Goal: Information Seeking & Learning: Learn about a topic

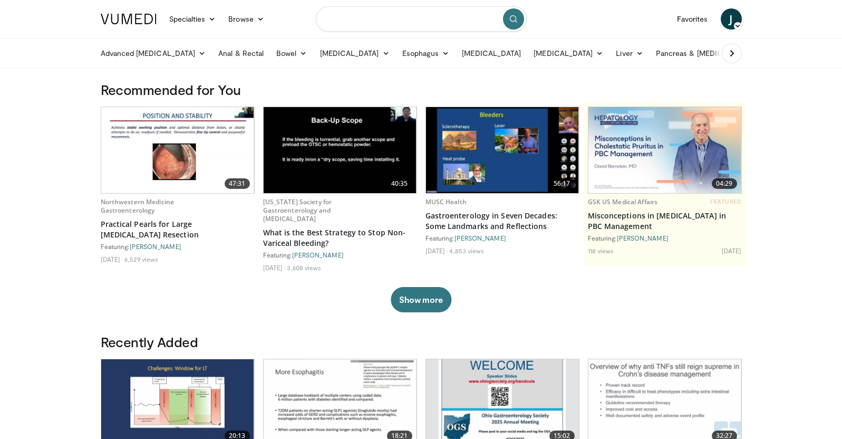
click at [376, 24] on input "Search topics, interventions" at bounding box center [421, 18] width 211 height 25
type input "**********"
click at [508, 25] on button "submit" at bounding box center [513, 18] width 21 height 21
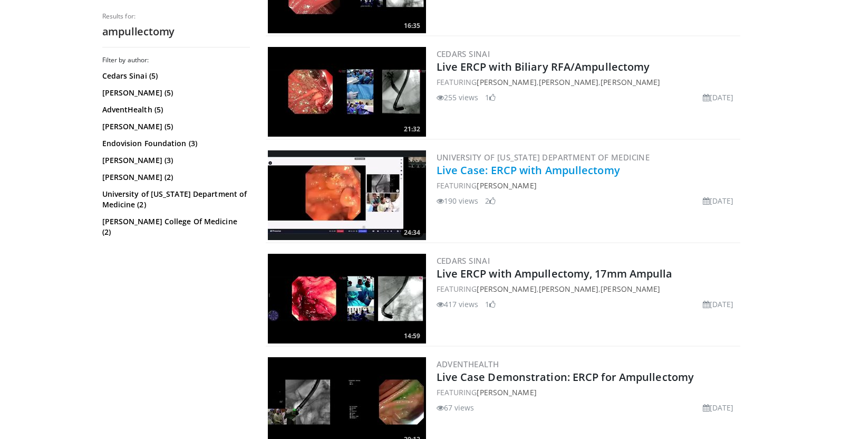
scroll to position [383, 0]
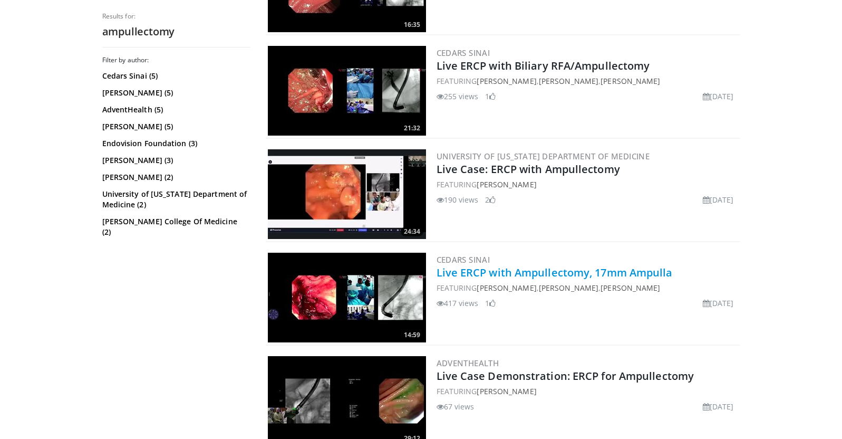
click at [559, 271] on link "Live ERCP with Ampullectomy, 17mm Ampulla" at bounding box center [555, 272] width 236 height 14
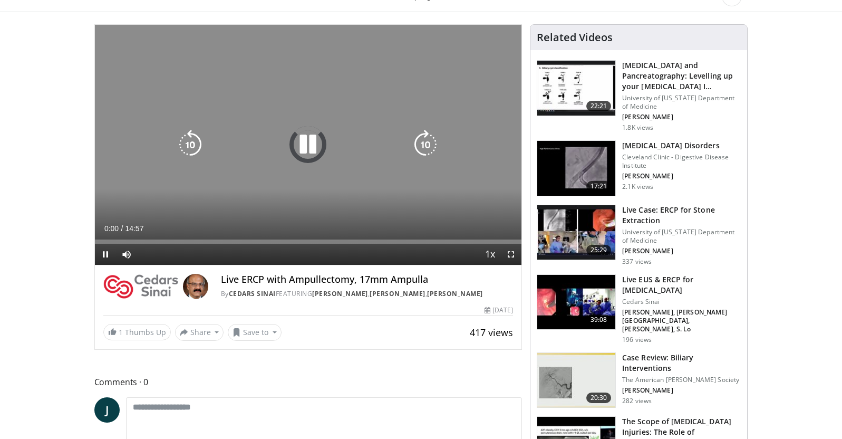
scroll to position [58, 0]
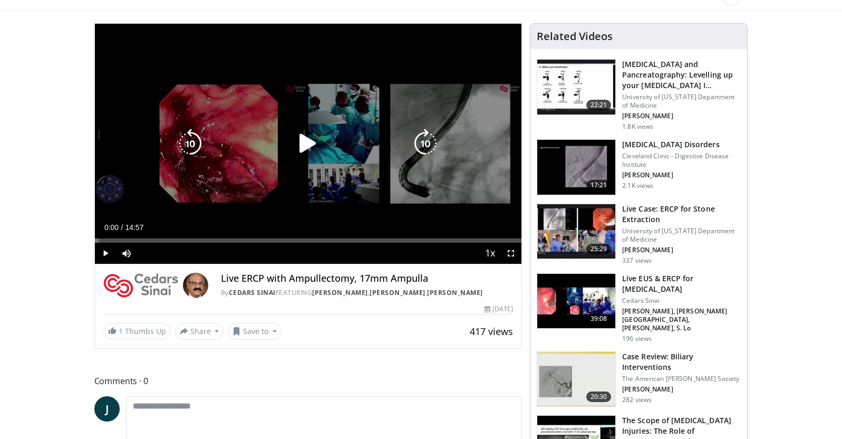
click at [305, 138] on icon "Video Player" at bounding box center [308, 144] width 30 height 30
click at [311, 148] on icon "Video Player" at bounding box center [308, 144] width 30 height 30
click at [290, 148] on div "Video Player" at bounding box center [308, 143] width 256 height 21
click at [296, 148] on icon "Video Player" at bounding box center [308, 144] width 30 height 30
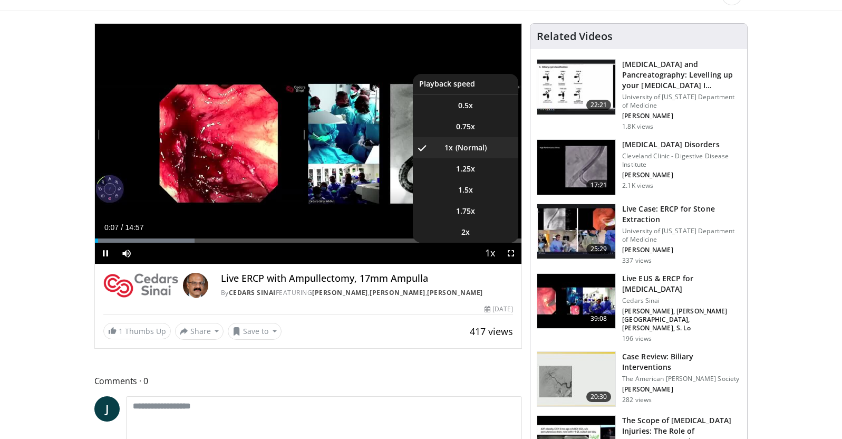
click at [492, 257] on span "Video Player" at bounding box center [489, 253] width 15 height 21
click at [481, 207] on li "1.75x" at bounding box center [465, 210] width 105 height 21
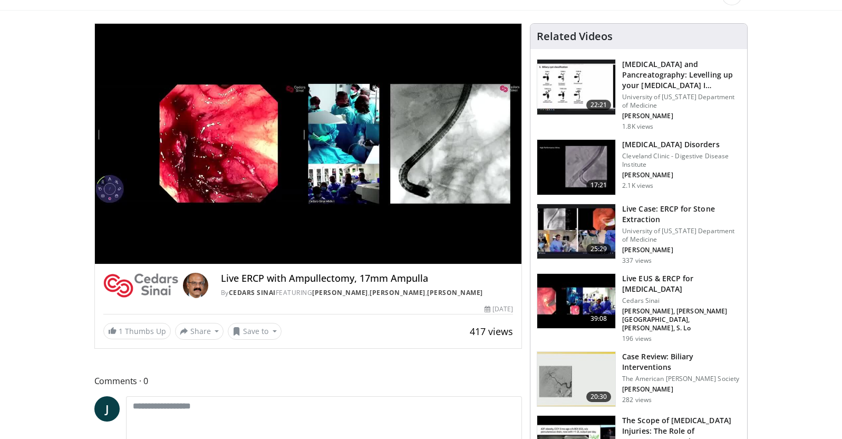
click at [510, 253] on div "10 seconds Tap to unmute" at bounding box center [308, 144] width 427 height 240
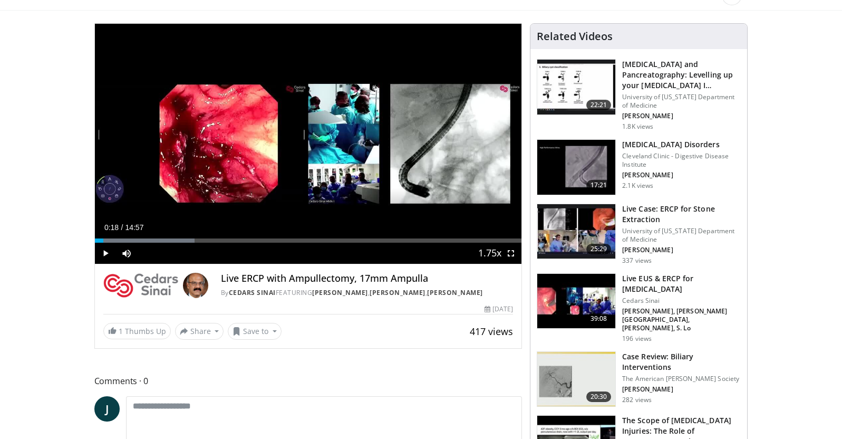
click at [510, 254] on span "Video Player" at bounding box center [510, 253] width 21 height 21
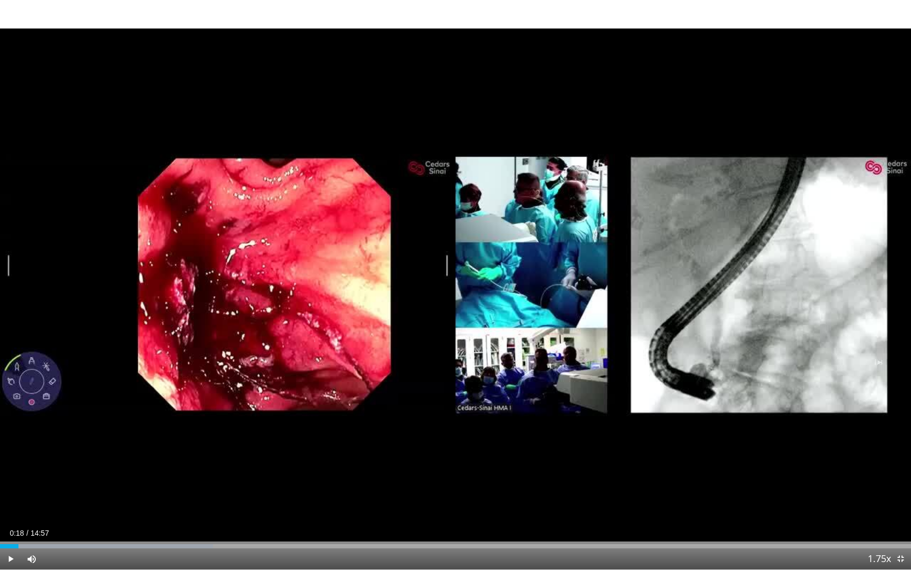
click at [11, 438] on span "Video Player" at bounding box center [10, 558] width 21 height 21
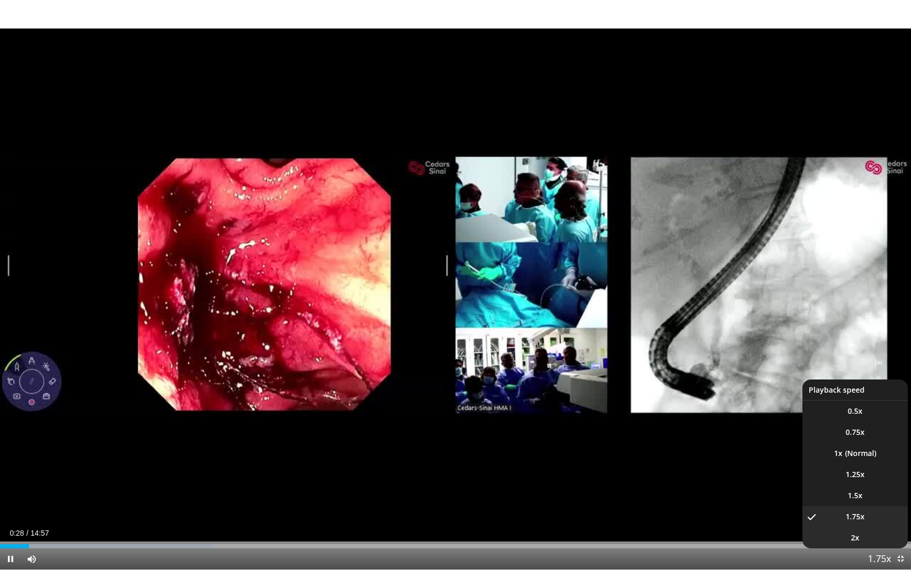
click at [842, 438] on li "2x" at bounding box center [855, 537] width 105 height 21
click at [842, 438] on span "Video Player" at bounding box center [879, 558] width 15 height 21
click at [842, 438] on li "1.5x" at bounding box center [855, 495] width 105 height 21
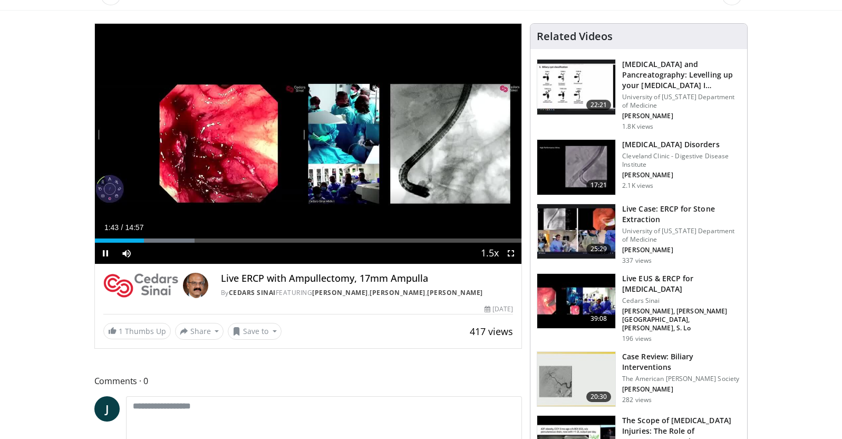
click at [509, 253] on span "Video Player" at bounding box center [510, 253] width 21 height 21
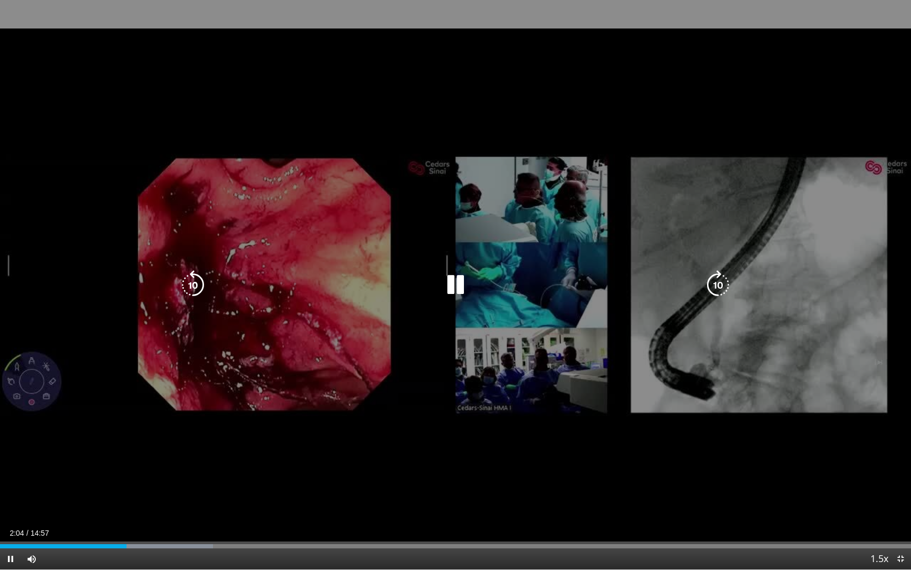
click at [459, 287] on icon "Video Player" at bounding box center [456, 285] width 30 height 30
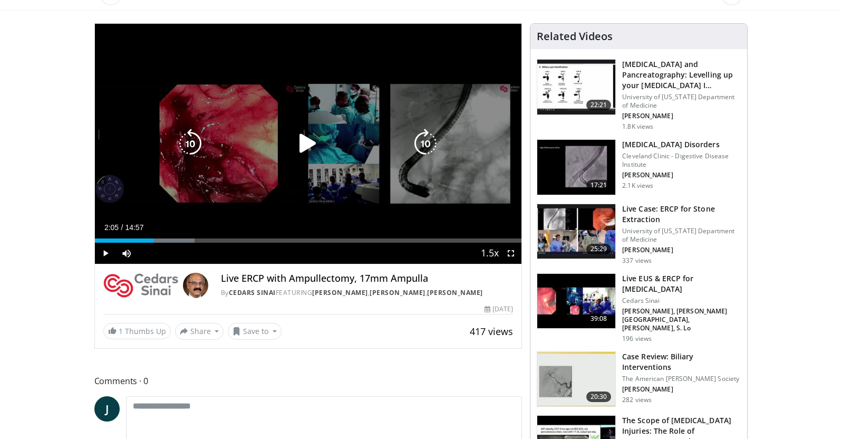
click at [302, 147] on icon "Video Player" at bounding box center [308, 144] width 30 height 30
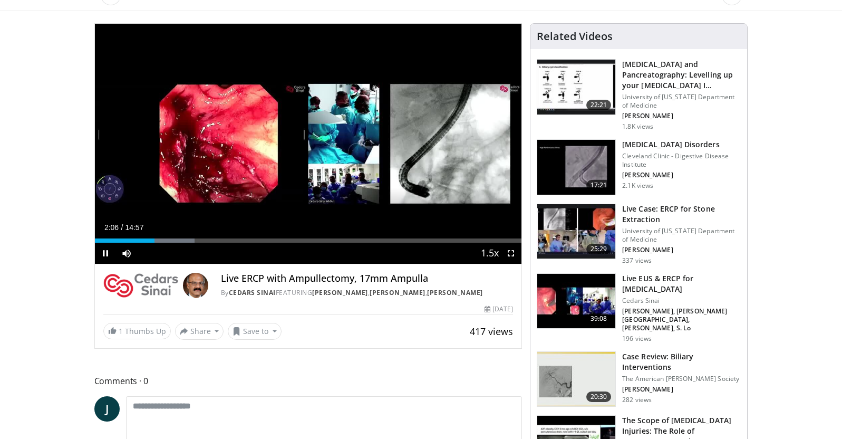
click at [509, 253] on span "Video Player" at bounding box center [510, 253] width 21 height 21
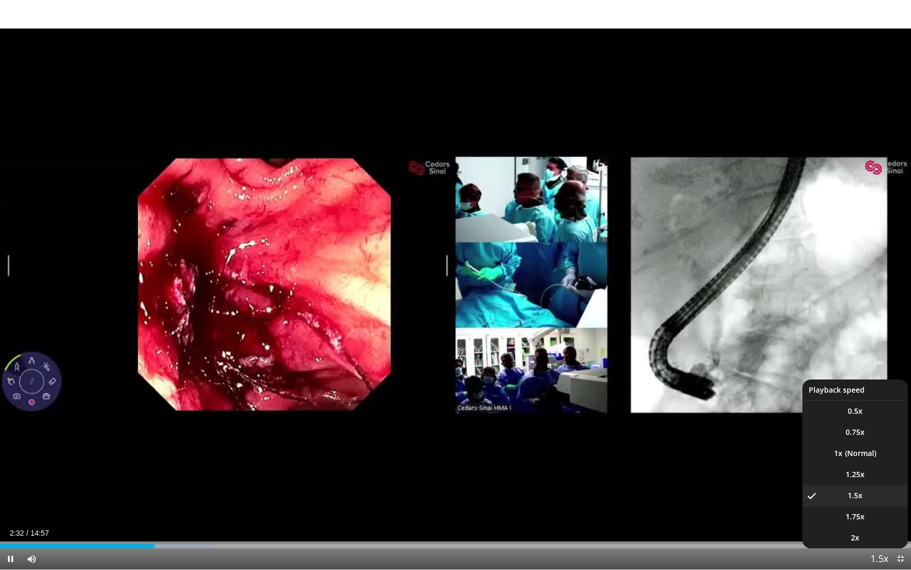
click at [842, 438] on span "Video Player" at bounding box center [879, 558] width 15 height 21
click at [842, 438] on li "1x" at bounding box center [855, 452] width 105 height 21
click at [842, 438] on li "1.75x" at bounding box center [855, 516] width 105 height 21
click at [842, 438] on li "2x" at bounding box center [855, 537] width 105 height 21
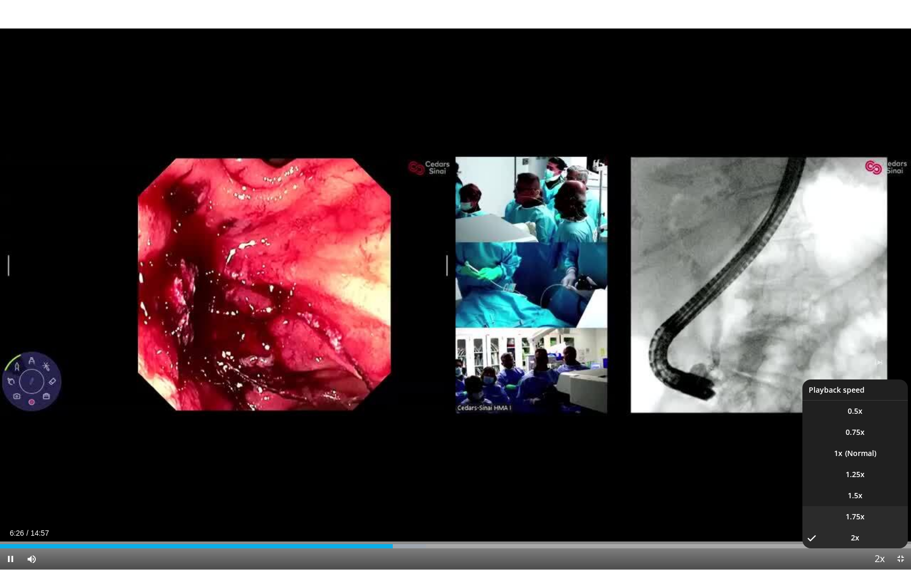
click at [842, 438] on li "1.75x" at bounding box center [855, 516] width 105 height 21
click at [842, 438] on li "2x" at bounding box center [855, 537] width 105 height 21
click at [842, 438] on li "1.75x" at bounding box center [855, 516] width 105 height 21
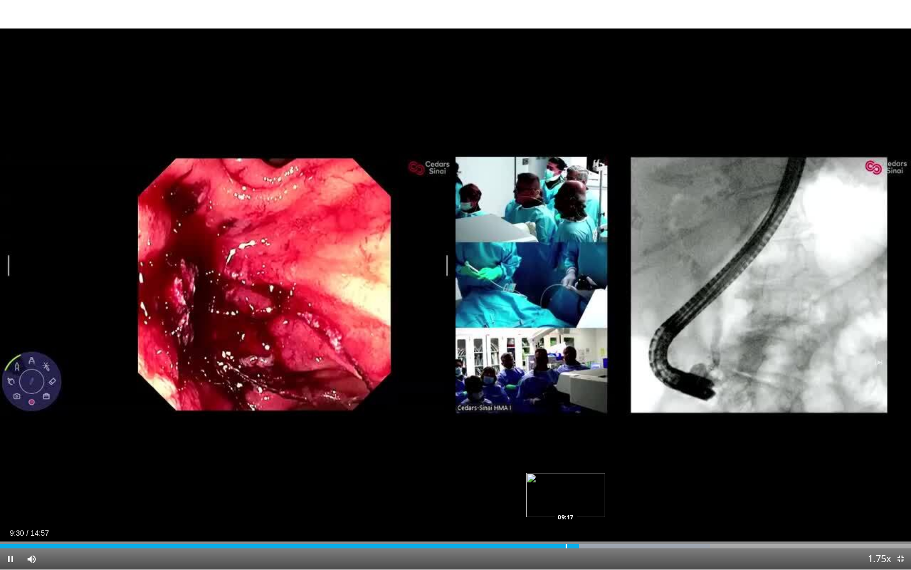
click at [566, 438] on div "Progress Bar" at bounding box center [566, 546] width 1 height 4
click at [552, 438] on div "Loaded : 85.75% 09:18 09:04" at bounding box center [455, 546] width 911 height 4
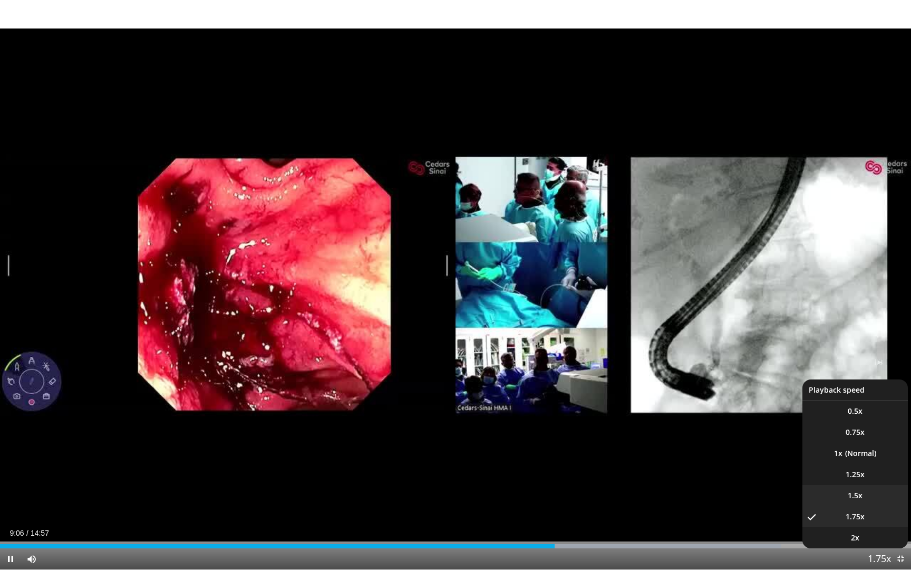
click at [842, 438] on li "1.5x" at bounding box center [855, 495] width 105 height 21
click at [842, 438] on li "1.25x" at bounding box center [855, 474] width 105 height 21
click at [842, 438] on li "1.75x" at bounding box center [855, 516] width 105 height 21
click at [842, 438] on li "2x" at bounding box center [855, 537] width 105 height 21
click at [842, 438] on li "1.5x" at bounding box center [855, 495] width 105 height 21
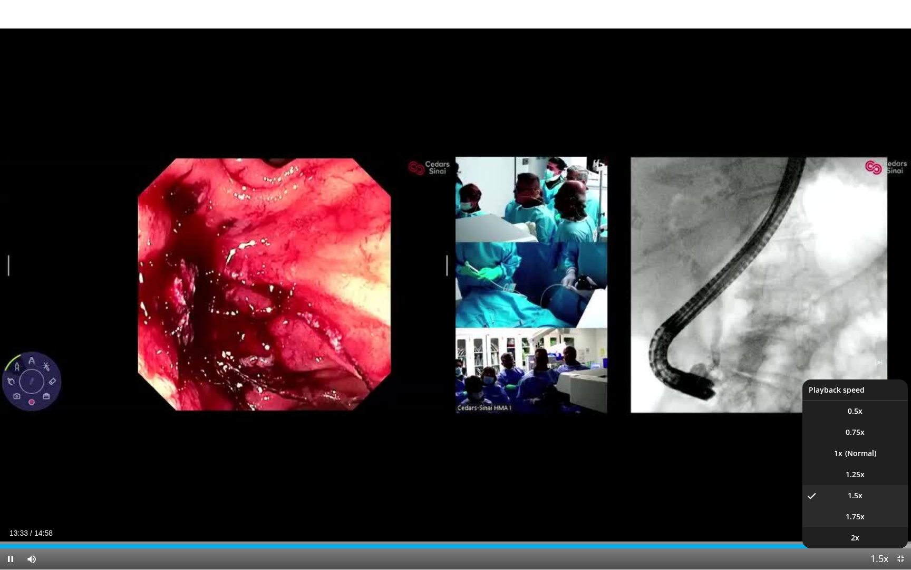
click at [842, 438] on li "1.75x" at bounding box center [855, 516] width 105 height 21
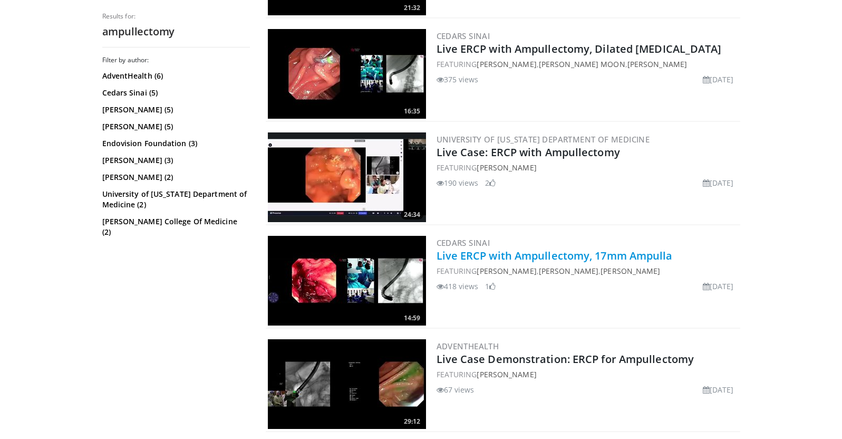
scroll to position [405, 0]
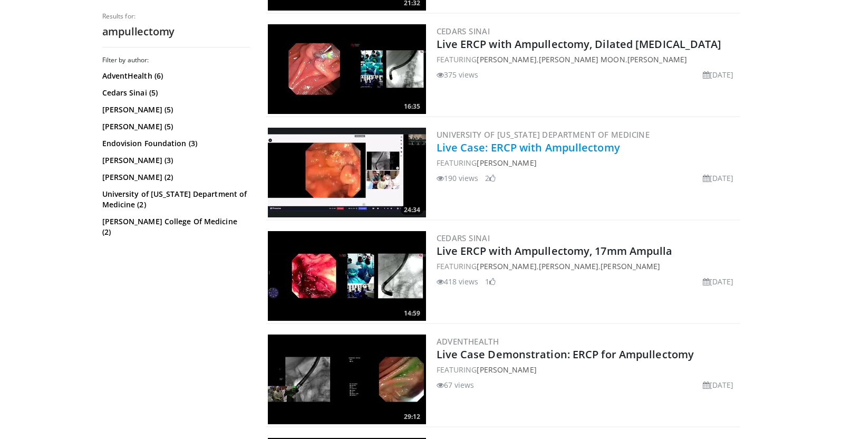
click at [527, 148] on link "Live Case: ERCP with Ampullectomy" at bounding box center [529, 147] width 184 height 14
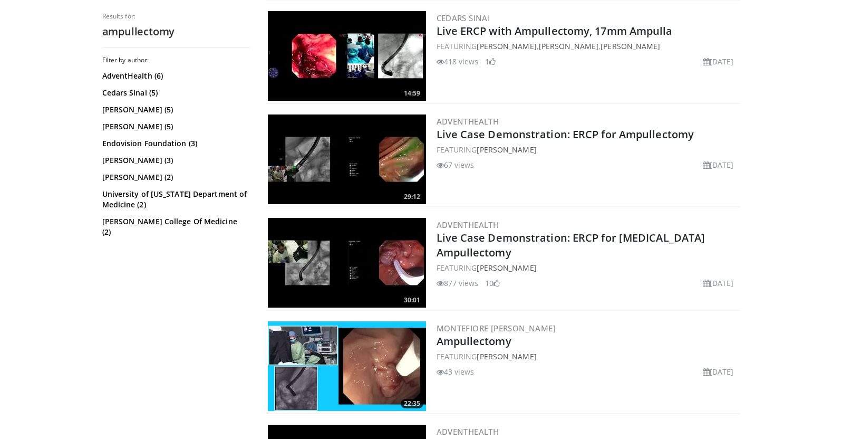
scroll to position [607, 0]
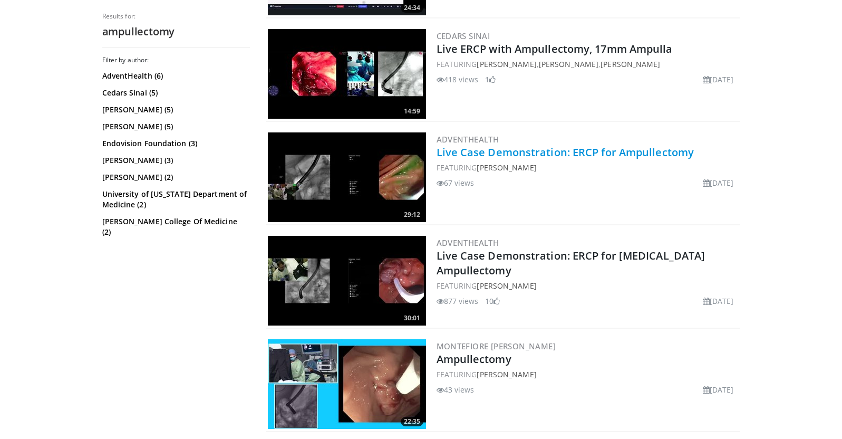
click at [565, 153] on link "Live Case Demonstration: ERCP for Ampullectomy" at bounding box center [566, 152] width 258 height 14
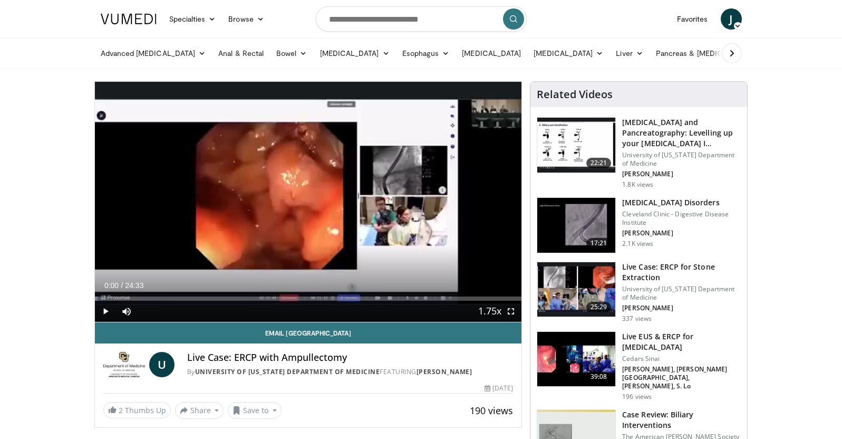
click at [100, 309] on span "Video Player" at bounding box center [105, 311] width 21 height 21
click at [513, 313] on span "Video Player" at bounding box center [510, 311] width 21 height 21
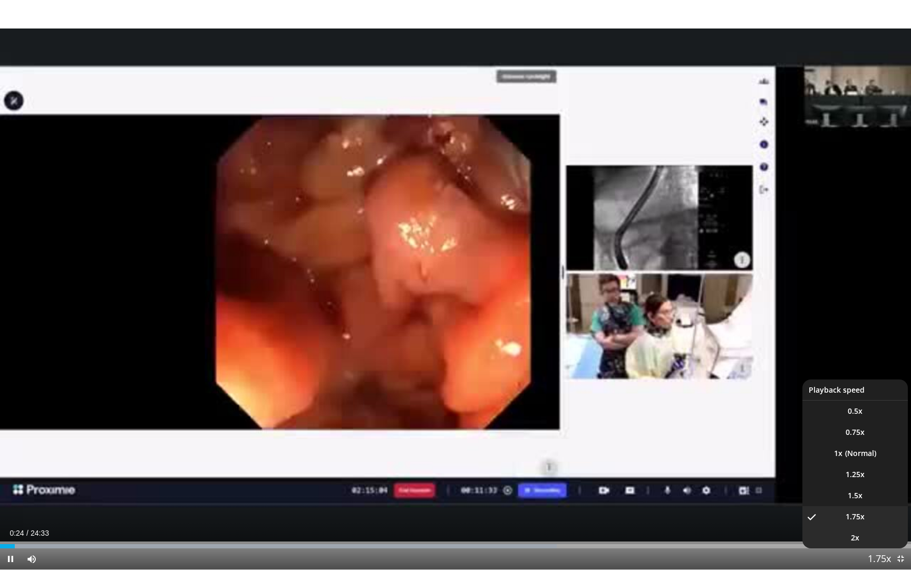
click at [842, 438] on li "2x" at bounding box center [855, 537] width 105 height 21
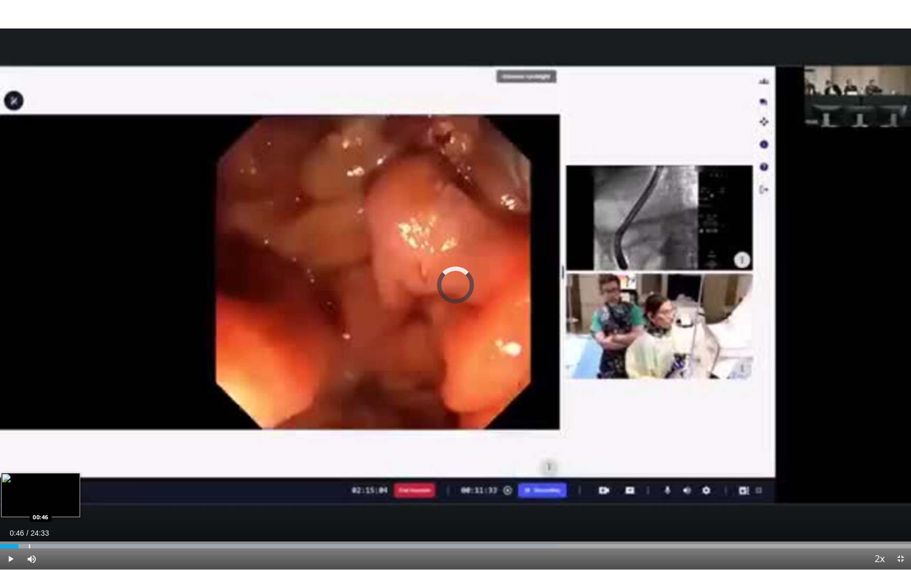
click at [29, 438] on div "Progress Bar" at bounding box center [29, 546] width 1 height 4
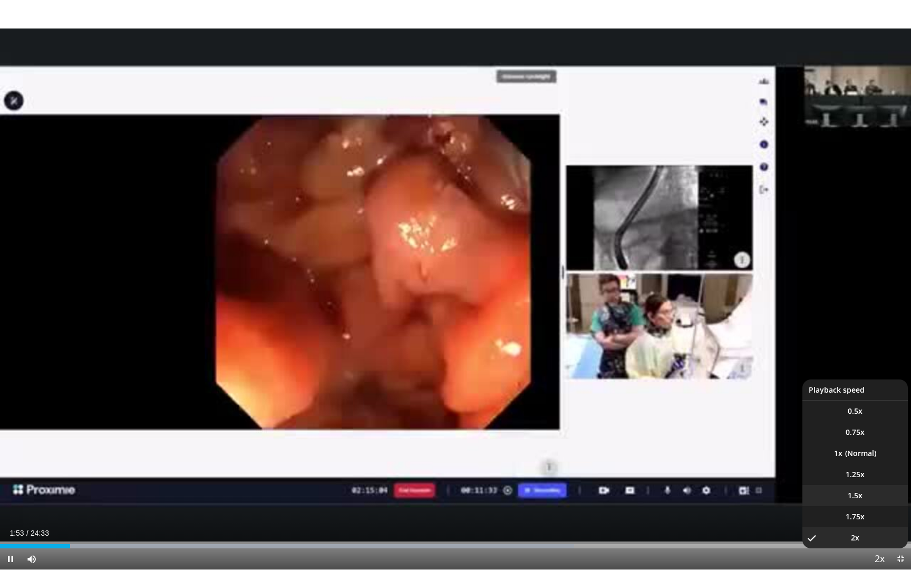
click at [842, 438] on li "1.5x" at bounding box center [855, 495] width 105 height 21
click at [842, 438] on li "1.75x" at bounding box center [855, 516] width 105 height 21
click at [842, 438] on span "Video Player" at bounding box center [879, 558] width 15 height 21
click at [842, 438] on li "2x" at bounding box center [855, 537] width 105 height 21
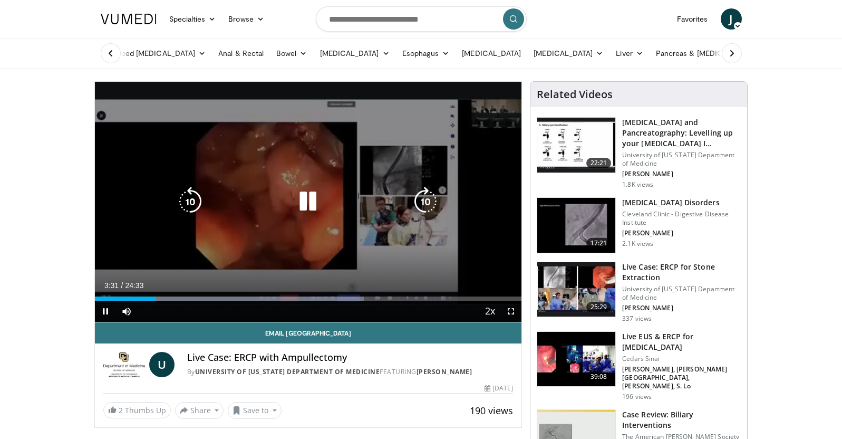
click at [307, 199] on icon "Video Player" at bounding box center [308, 202] width 30 height 30
click at [304, 196] on icon "Video Player" at bounding box center [308, 202] width 30 height 30
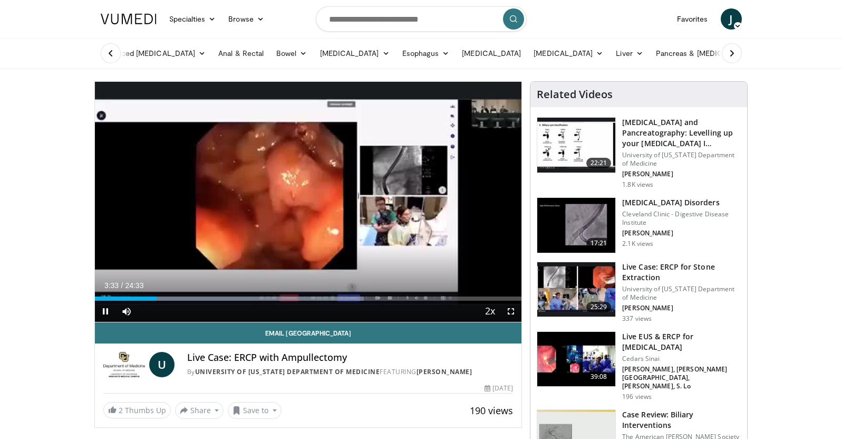
click at [511, 310] on span "Video Player" at bounding box center [510, 311] width 21 height 21
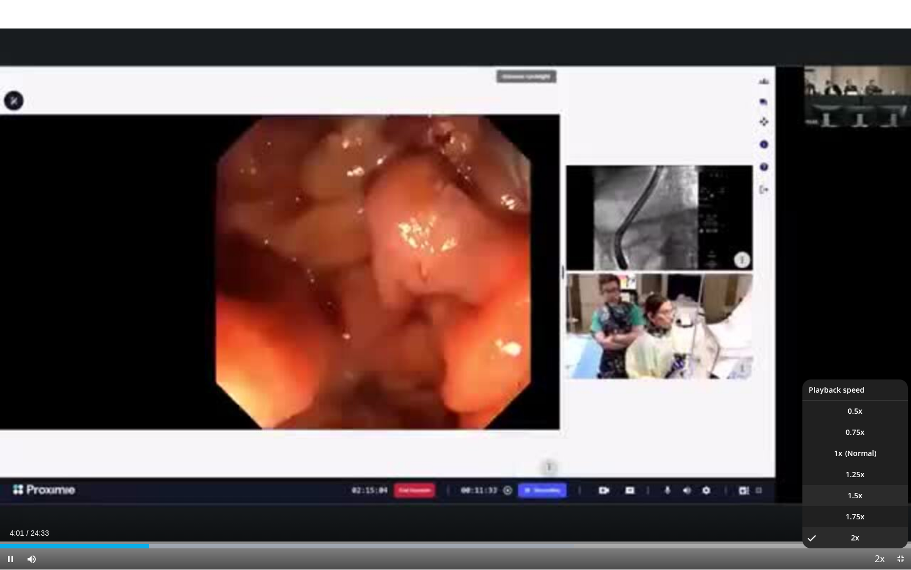
click at [842, 438] on li "1.5x" at bounding box center [855, 495] width 105 height 21
click at [842, 438] on li "1.75x" at bounding box center [855, 516] width 105 height 21
click at [842, 438] on li "2x" at bounding box center [855, 537] width 105 height 21
click at [842, 438] on span "1.75x" at bounding box center [855, 516] width 19 height 11
click at [842, 438] on li "2x" at bounding box center [855, 537] width 105 height 21
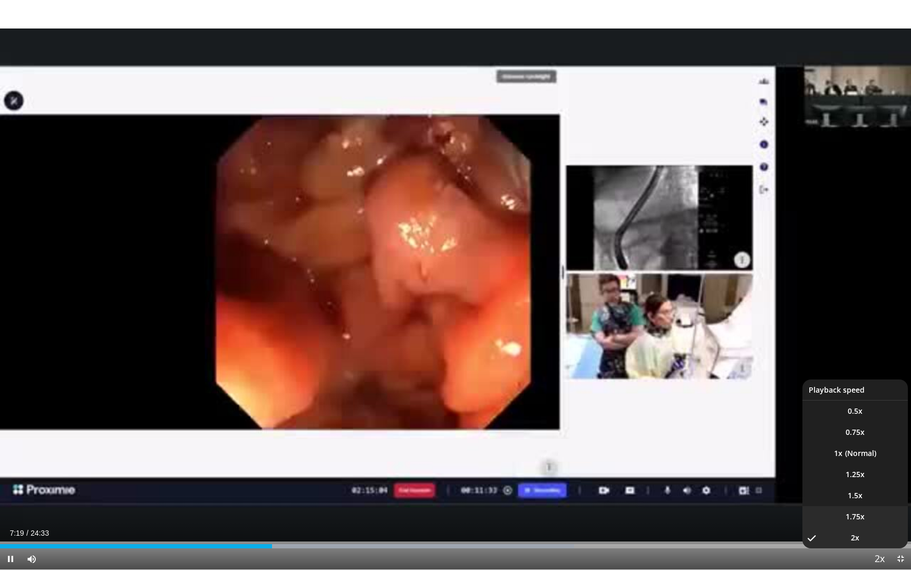
click at [842, 438] on li "1.75x" at bounding box center [855, 516] width 105 height 21
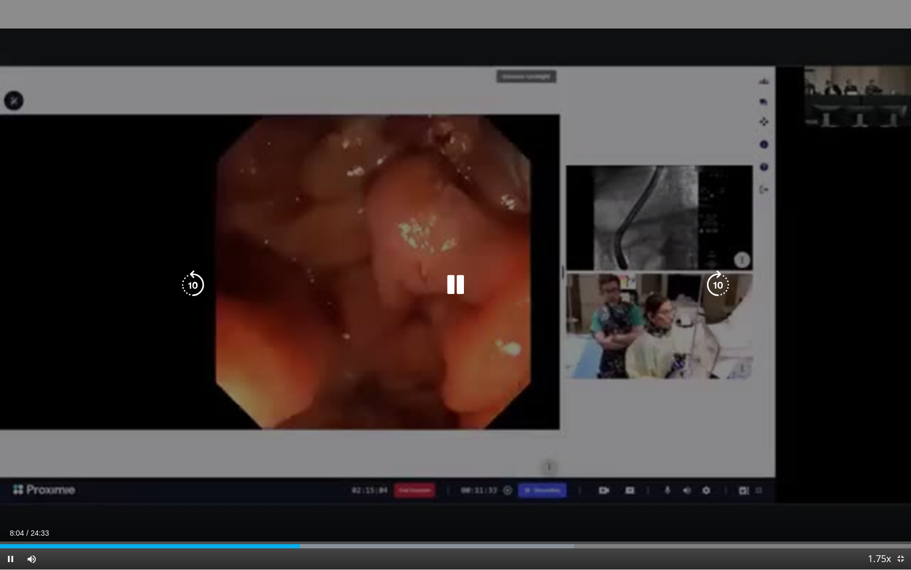
click at [461, 285] on icon "Video Player" at bounding box center [456, 285] width 30 height 30
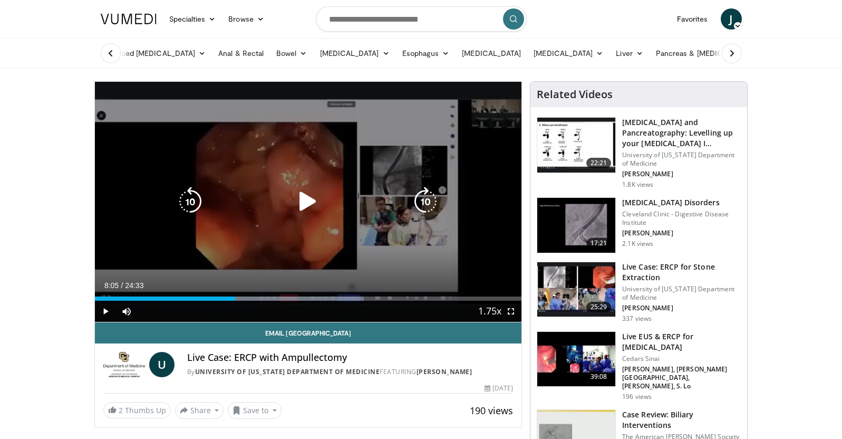
click at [307, 208] on icon "Video Player" at bounding box center [308, 202] width 30 height 30
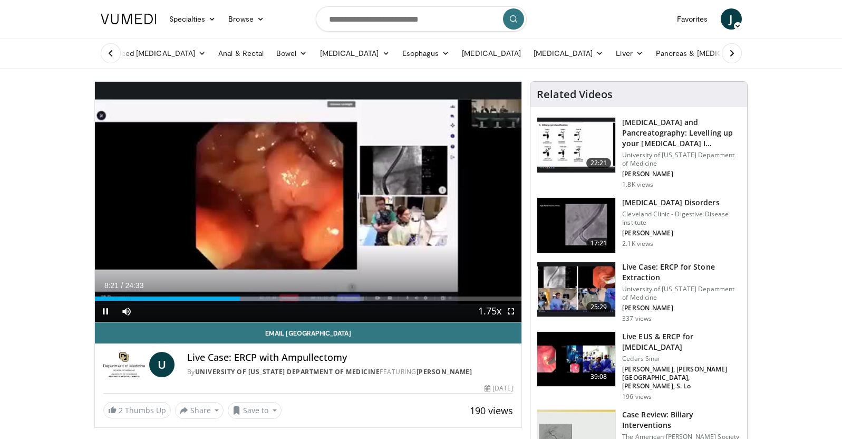
click at [512, 314] on span "Video Player" at bounding box center [510, 311] width 21 height 21
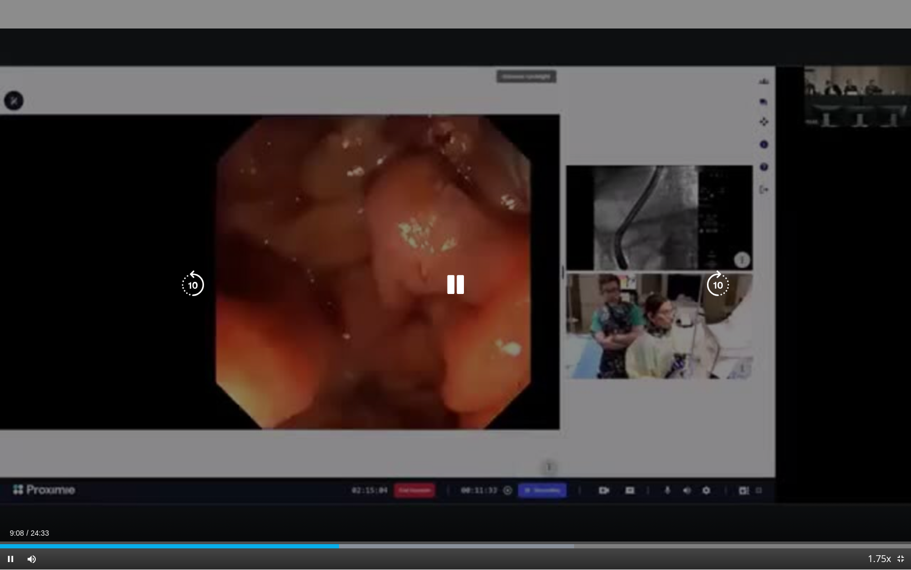
click at [457, 283] on icon "Video Player" at bounding box center [456, 285] width 30 height 30
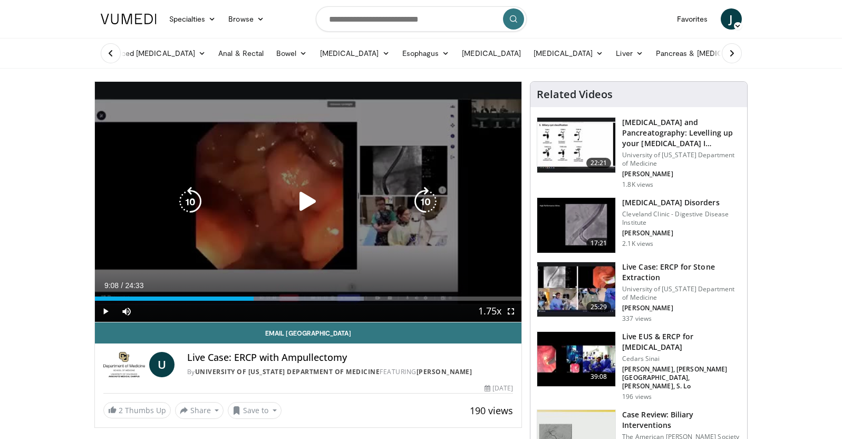
click at [303, 205] on icon "Video Player" at bounding box center [308, 202] width 30 height 30
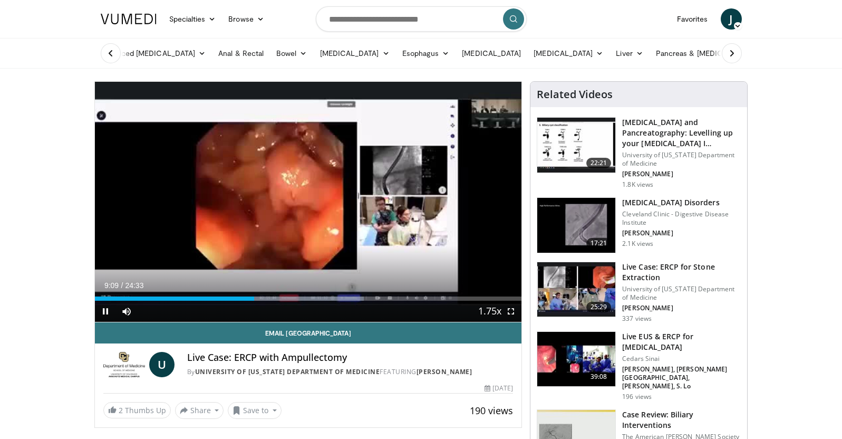
click at [512, 313] on span "Video Player" at bounding box center [510, 311] width 21 height 21
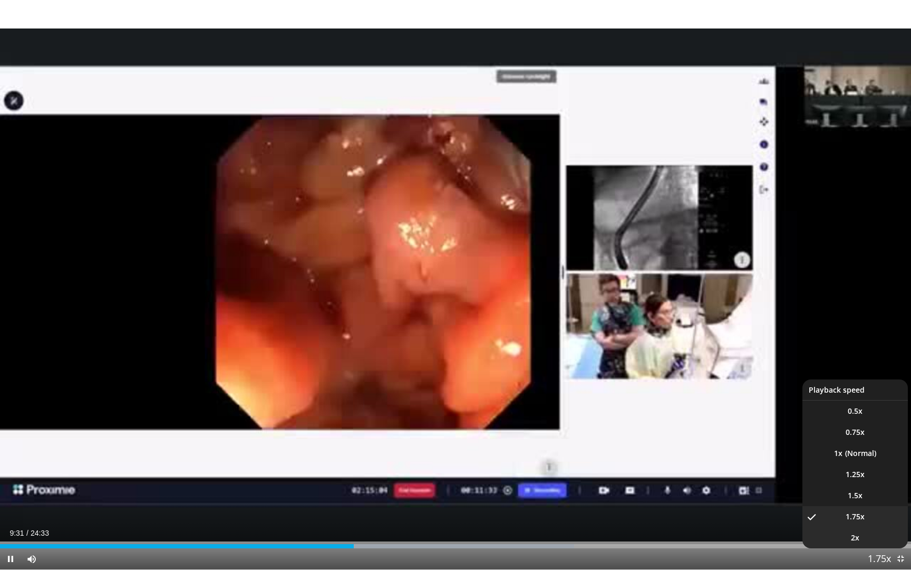
click at [842, 438] on li "2x" at bounding box center [855, 537] width 105 height 21
click at [842, 438] on li "1.5x" at bounding box center [855, 495] width 105 height 21
click at [842, 438] on li "2x" at bounding box center [855, 537] width 105 height 21
click at [842, 438] on li "1.75x" at bounding box center [855, 516] width 105 height 21
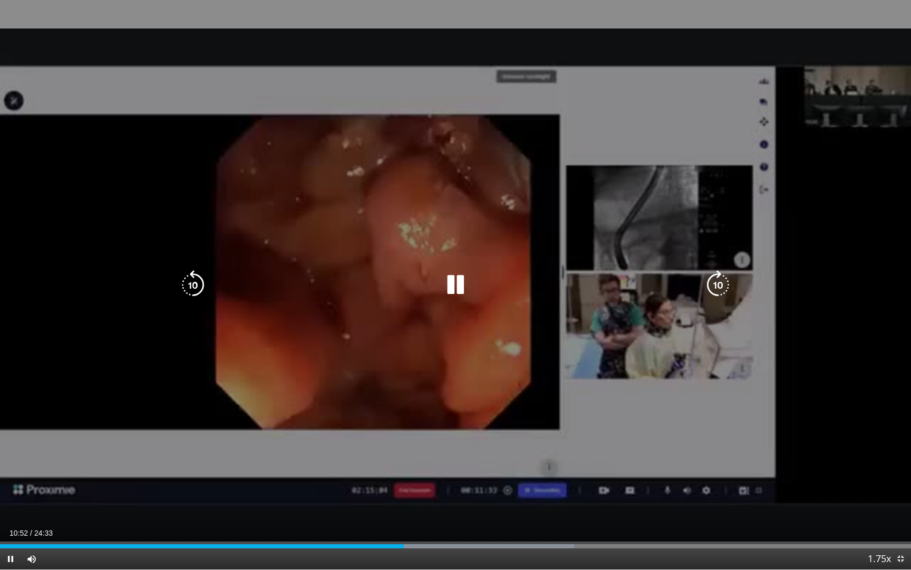
click at [462, 294] on icon "Video Player" at bounding box center [456, 285] width 30 height 30
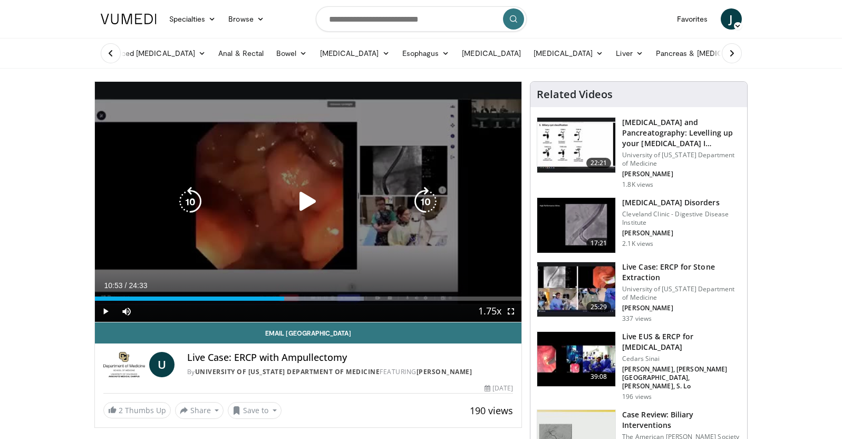
click at [304, 200] on icon "Video Player" at bounding box center [308, 202] width 30 height 30
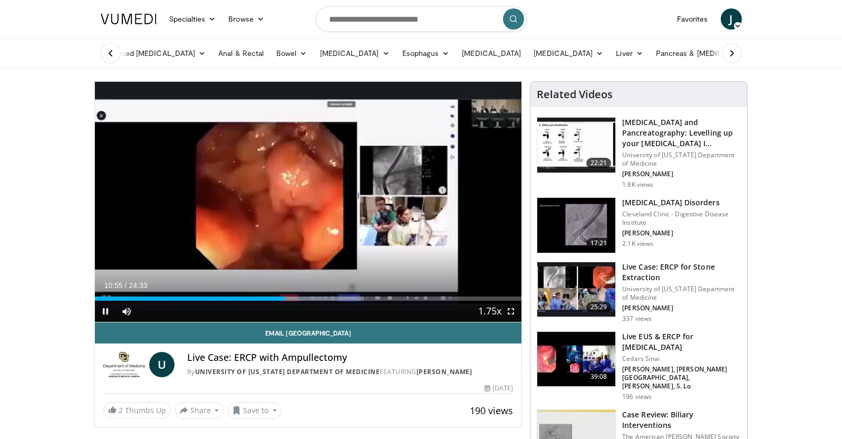
click at [515, 312] on span "Video Player" at bounding box center [510, 311] width 21 height 21
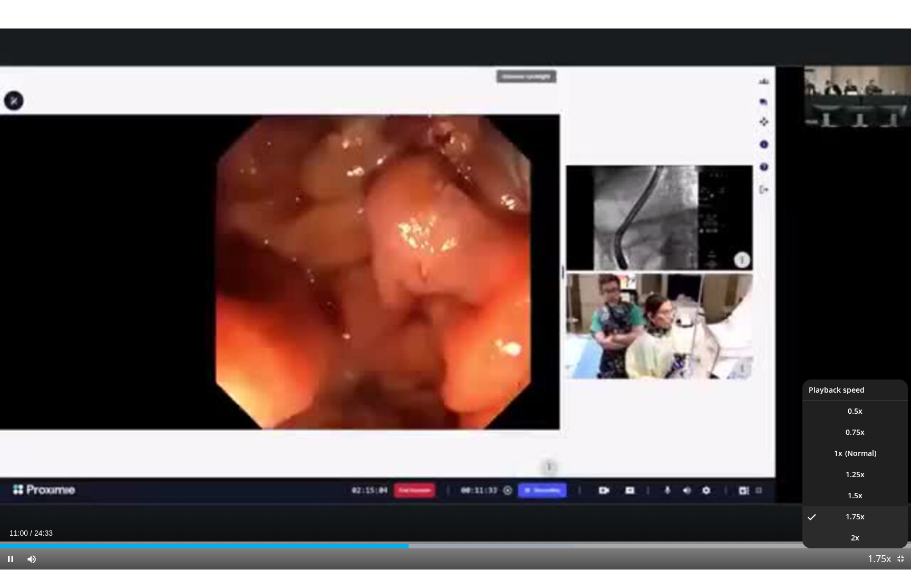
click at [842, 438] on li "2x" at bounding box center [855, 537] width 105 height 21
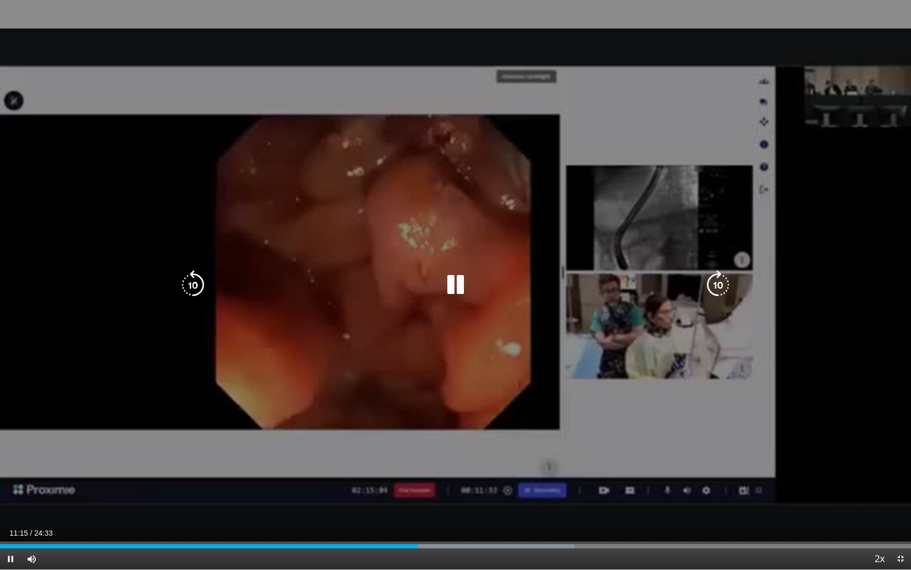
click at [456, 278] on icon "Video Player" at bounding box center [456, 285] width 30 height 30
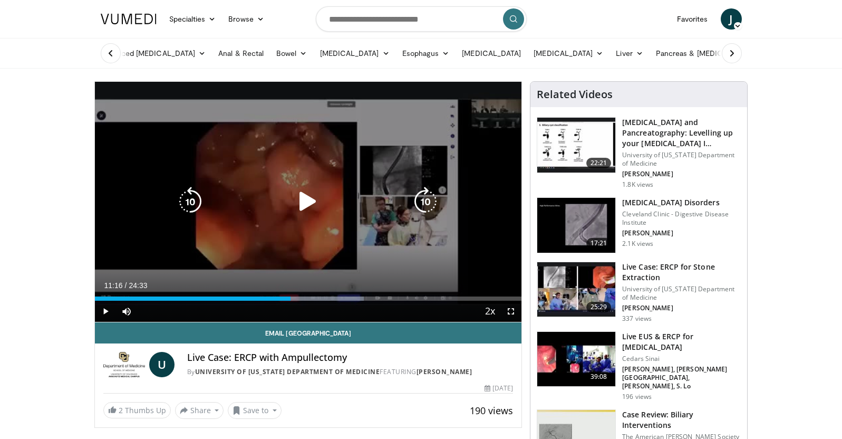
click at [329, 192] on div "Video Player" at bounding box center [308, 201] width 256 height 21
click at [303, 207] on icon "Video Player" at bounding box center [308, 202] width 30 height 30
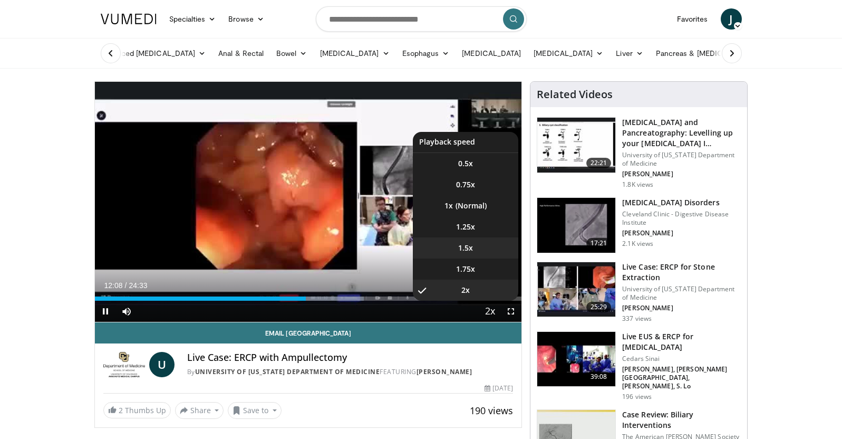
click at [475, 248] on li "1.5x" at bounding box center [465, 247] width 105 height 21
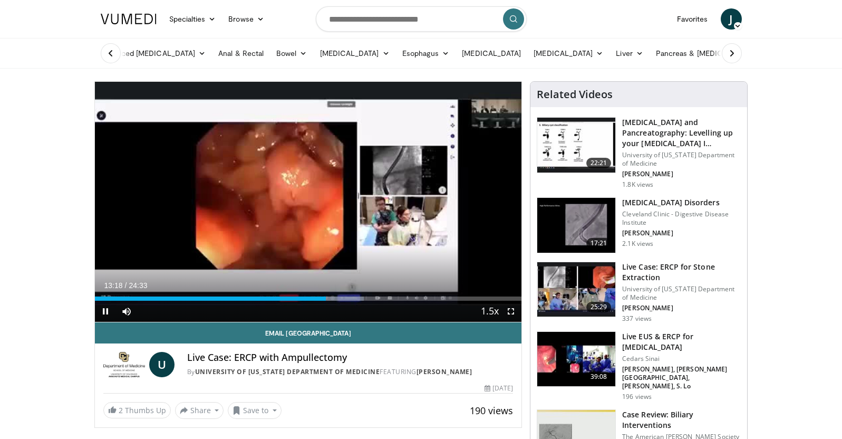
click at [512, 312] on span "Video Player" at bounding box center [510, 311] width 21 height 21
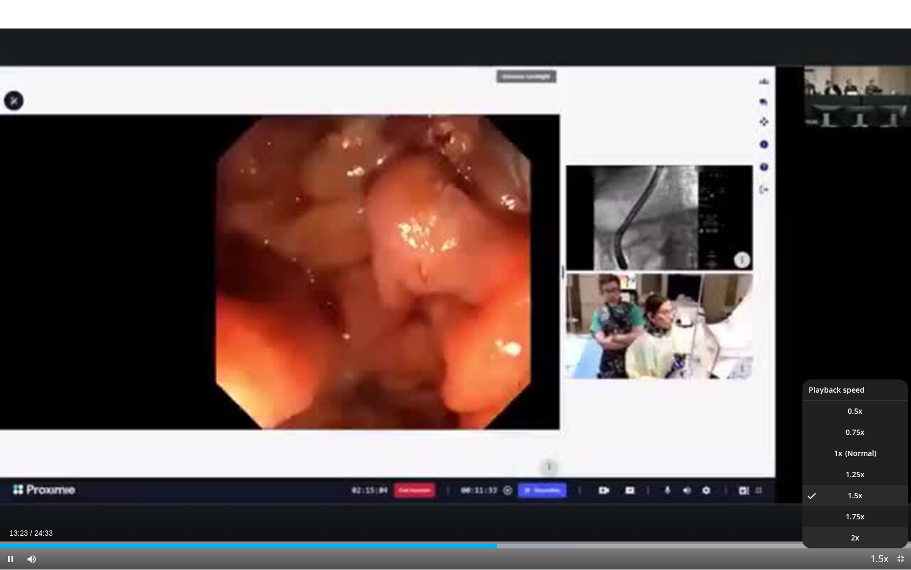
click at [842, 438] on li "2x" at bounding box center [855, 537] width 105 height 21
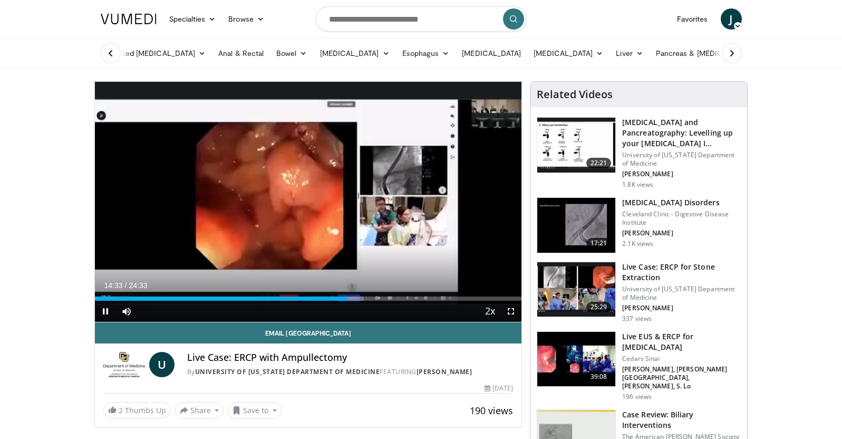
click at [516, 318] on span "Video Player" at bounding box center [510, 311] width 21 height 21
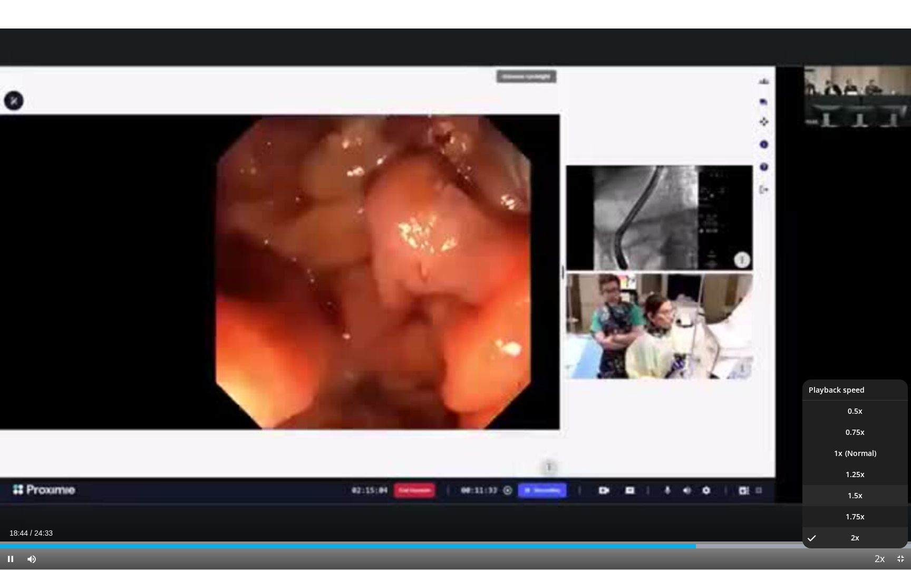
click at [842, 438] on li "1.5x" at bounding box center [855, 495] width 105 height 21
click at [842, 438] on li "2x" at bounding box center [855, 537] width 105 height 21
click at [842, 438] on li "1.75x" at bounding box center [855, 516] width 105 height 21
click at [842, 438] on li "2x" at bounding box center [855, 537] width 105 height 21
click at [842, 438] on li "1.75x" at bounding box center [855, 516] width 105 height 21
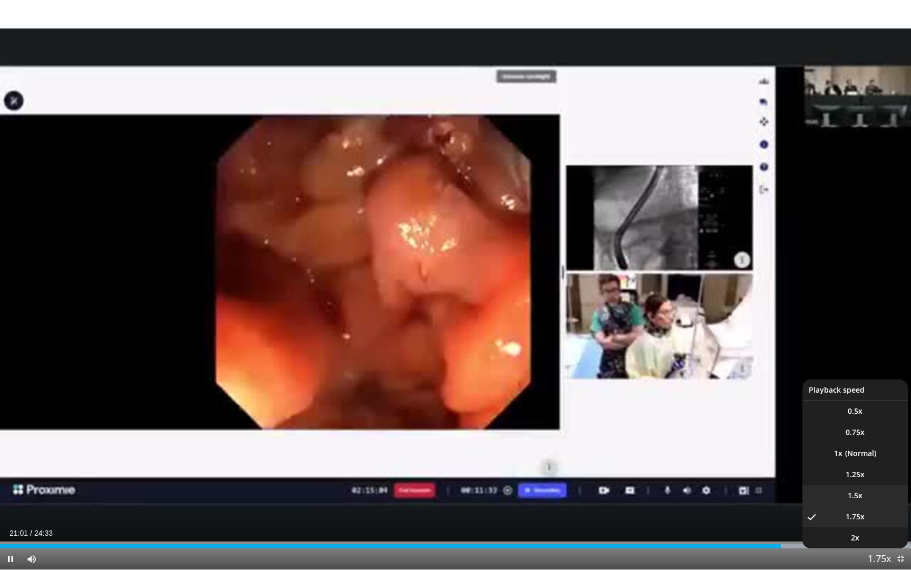
click at [842, 438] on li "1.5x" at bounding box center [855, 495] width 105 height 21
click at [842, 438] on li "2x" at bounding box center [855, 537] width 105 height 21
click at [842, 438] on li "1.5x" at bounding box center [855, 495] width 105 height 21
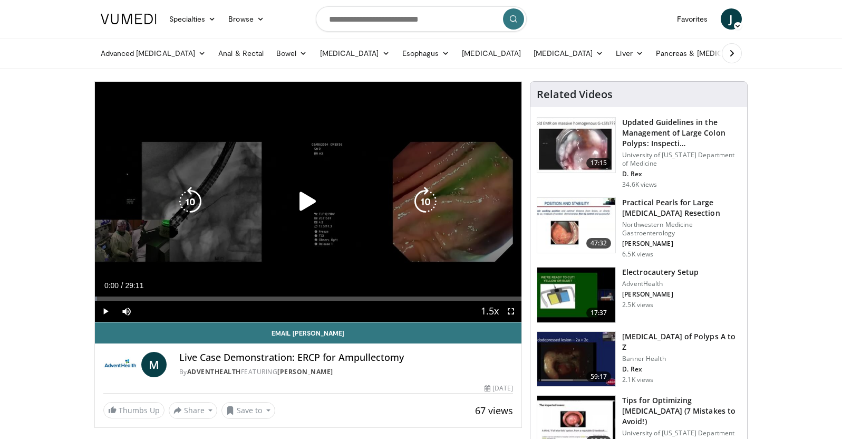
click at [302, 196] on icon "Video Player" at bounding box center [308, 202] width 30 height 30
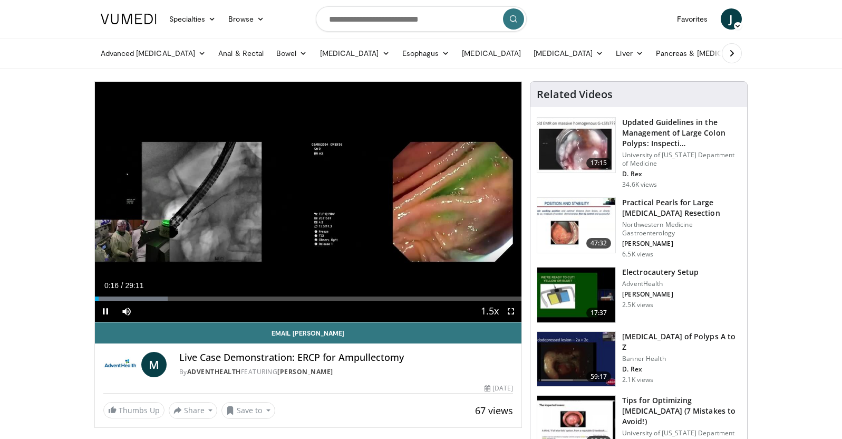
click at [513, 314] on span "Video Player" at bounding box center [510, 311] width 21 height 21
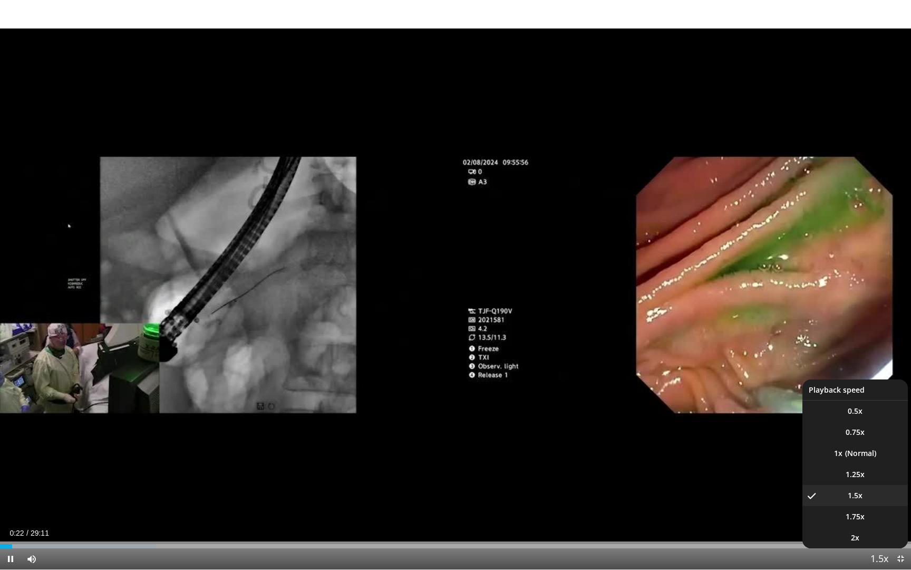
click at [842, 438] on span "Video Player" at bounding box center [879, 558] width 15 height 21
click at [842, 438] on li "2x" at bounding box center [855, 537] width 105 height 21
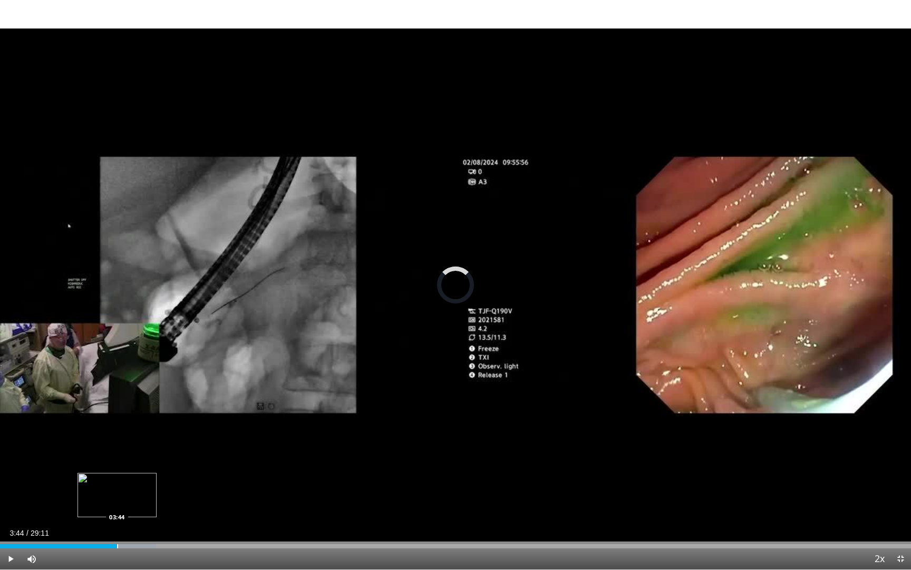
click at [117, 438] on div "Progress Bar" at bounding box center [117, 546] width 1 height 4
click at [4, 438] on span "Video Player" at bounding box center [10, 558] width 21 height 21
click at [13, 438] on span "Video Player" at bounding box center [10, 558] width 21 height 21
click at [59, 438] on div "Progress Bar" at bounding box center [59, 546] width 1 height 4
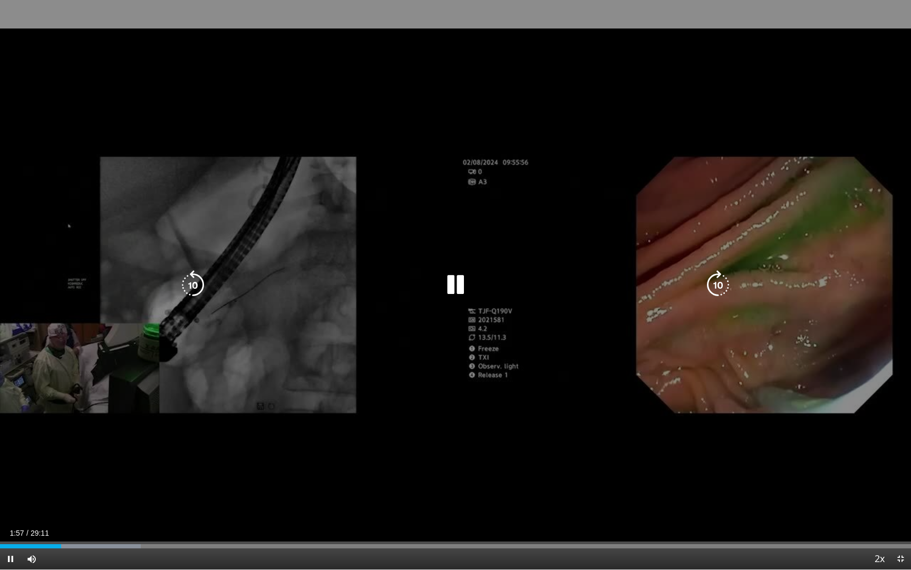
click at [452, 288] on icon "Video Player" at bounding box center [456, 285] width 30 height 30
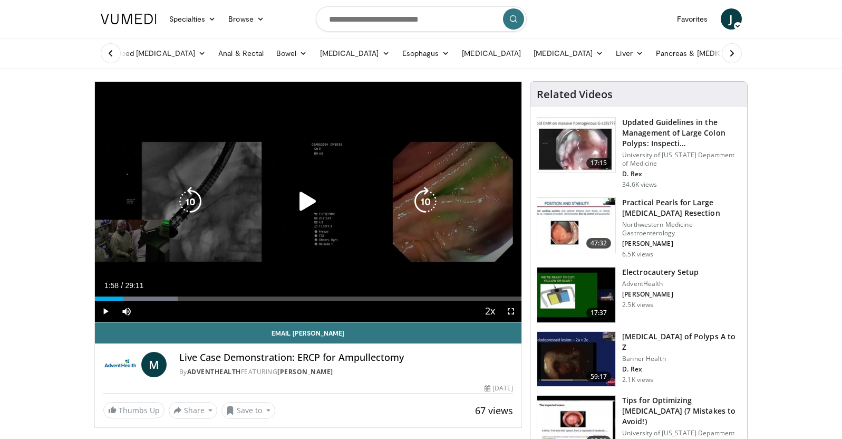
click at [306, 194] on icon "Video Player" at bounding box center [308, 202] width 30 height 30
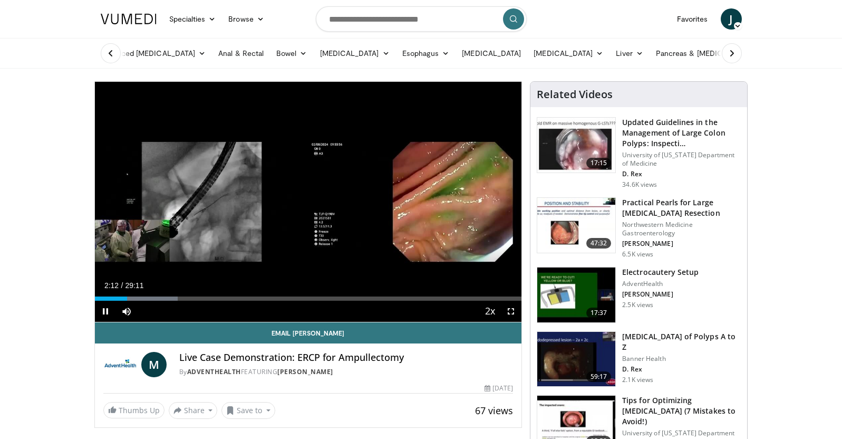
click at [515, 314] on span "Video Player" at bounding box center [510, 311] width 21 height 21
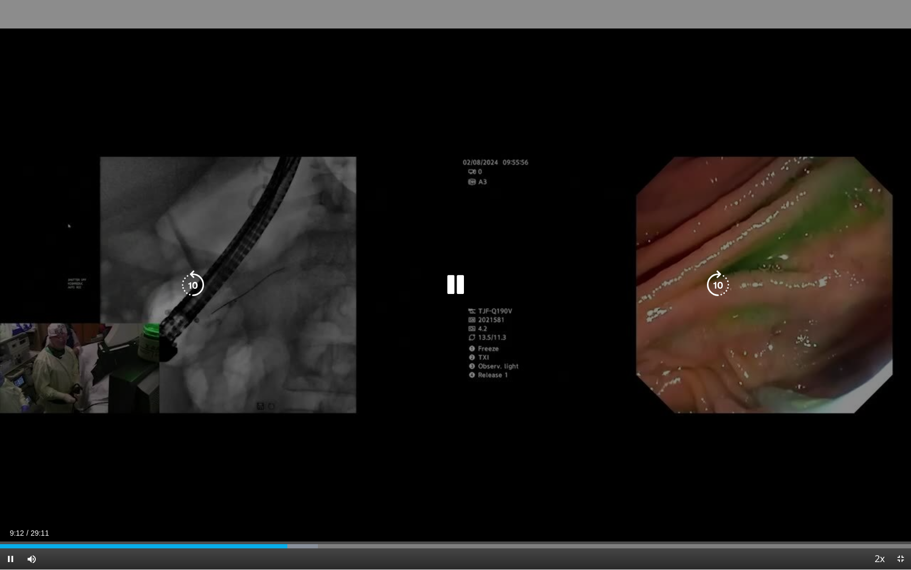
click at [451, 284] on icon "Video Player" at bounding box center [456, 285] width 30 height 30
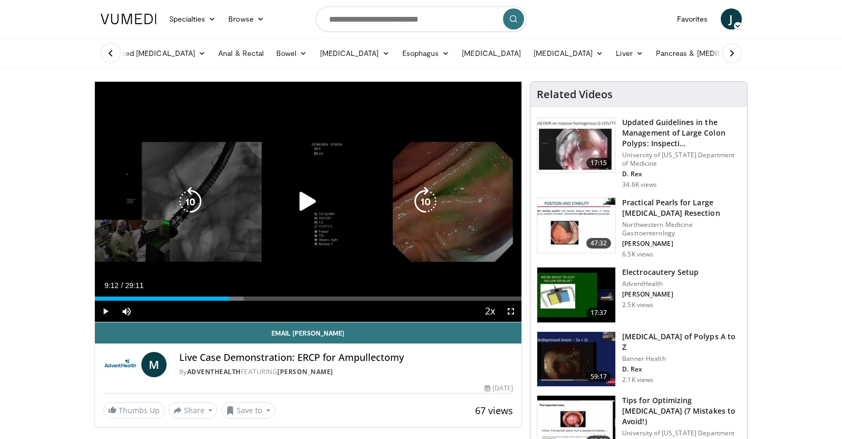
click at [311, 201] on icon "Video Player" at bounding box center [308, 202] width 30 height 30
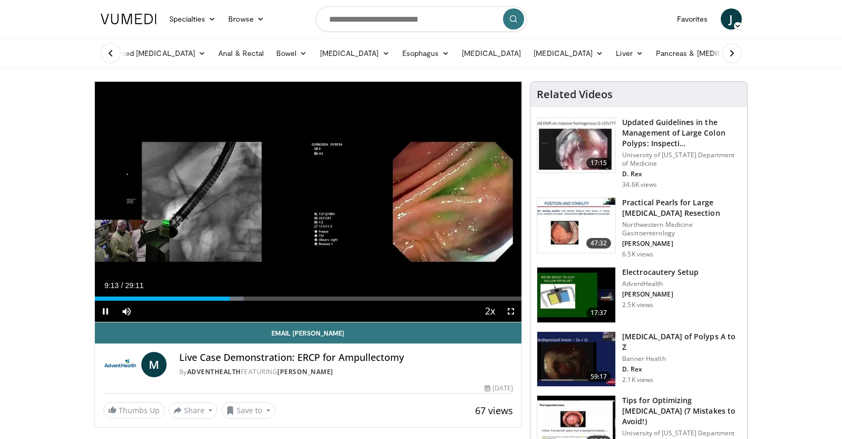
click at [512, 312] on span "Video Player" at bounding box center [510, 311] width 21 height 21
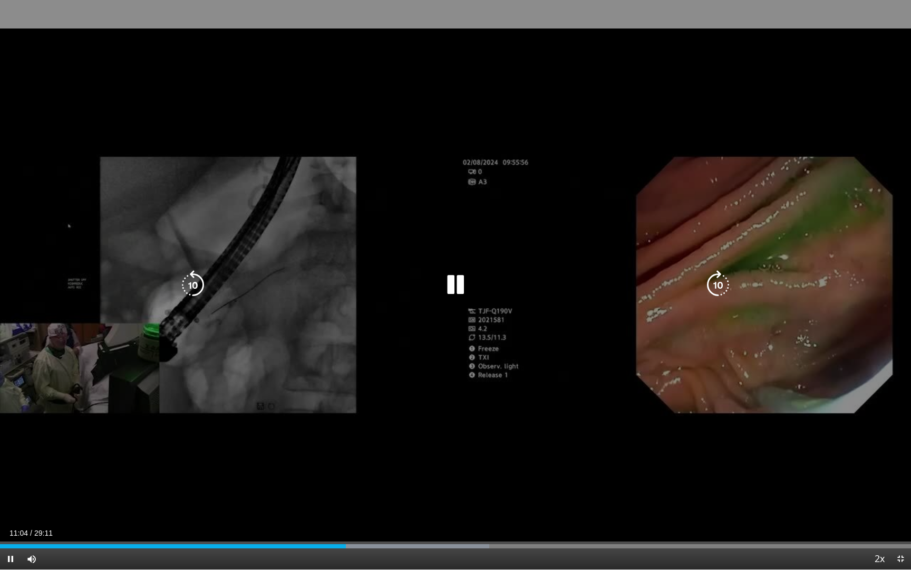
click at [459, 287] on icon "Video Player" at bounding box center [456, 285] width 30 height 30
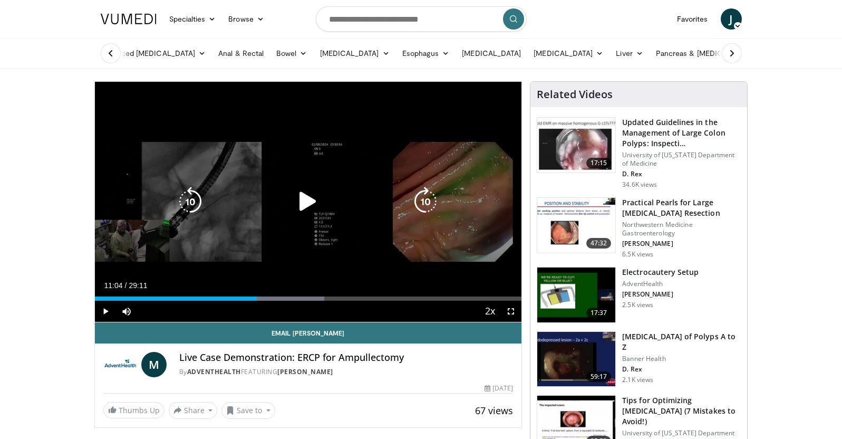
click at [287, 197] on div "Video Player" at bounding box center [308, 201] width 256 height 21
click at [301, 197] on icon "Video Player" at bounding box center [308, 202] width 30 height 30
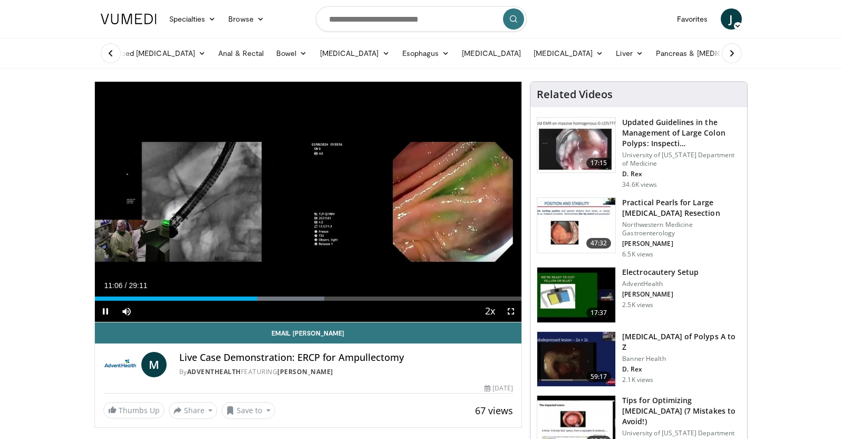
click at [510, 313] on span "Video Player" at bounding box center [510, 311] width 21 height 21
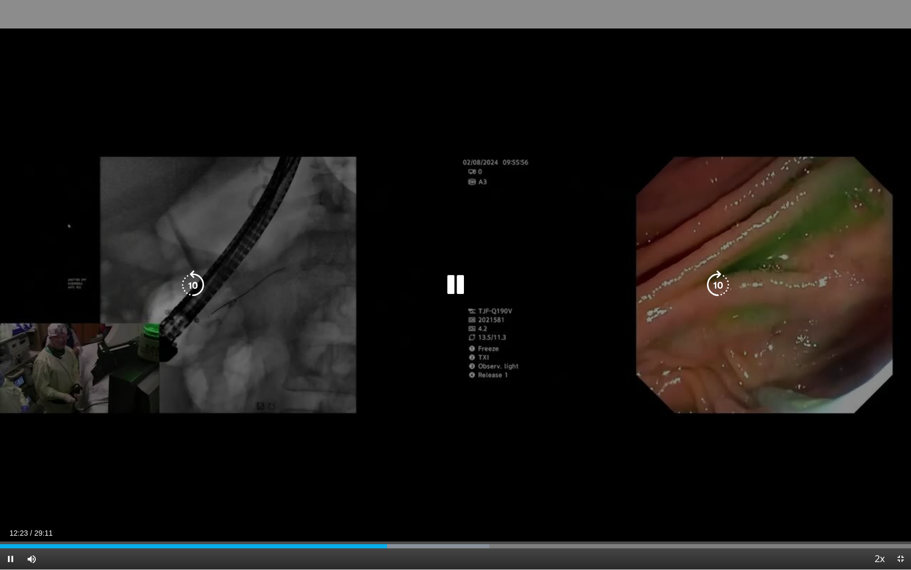
click at [453, 288] on icon "Video Player" at bounding box center [456, 285] width 30 height 30
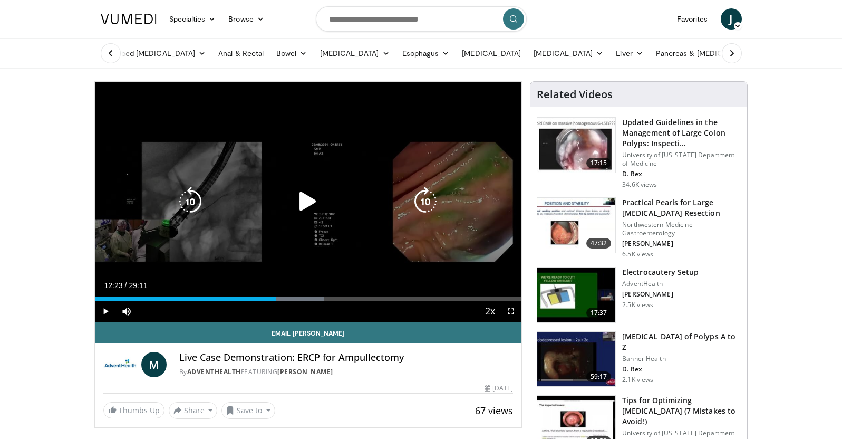
click at [303, 201] on icon "Video Player" at bounding box center [308, 202] width 30 height 30
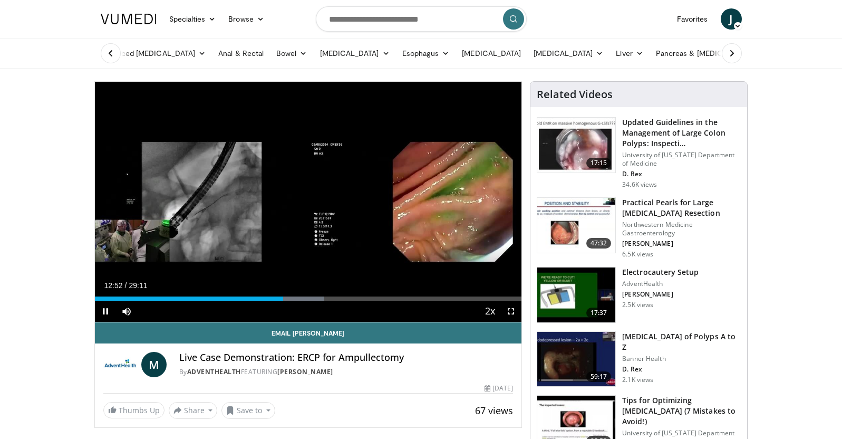
click at [509, 310] on span "Video Player" at bounding box center [510, 311] width 21 height 21
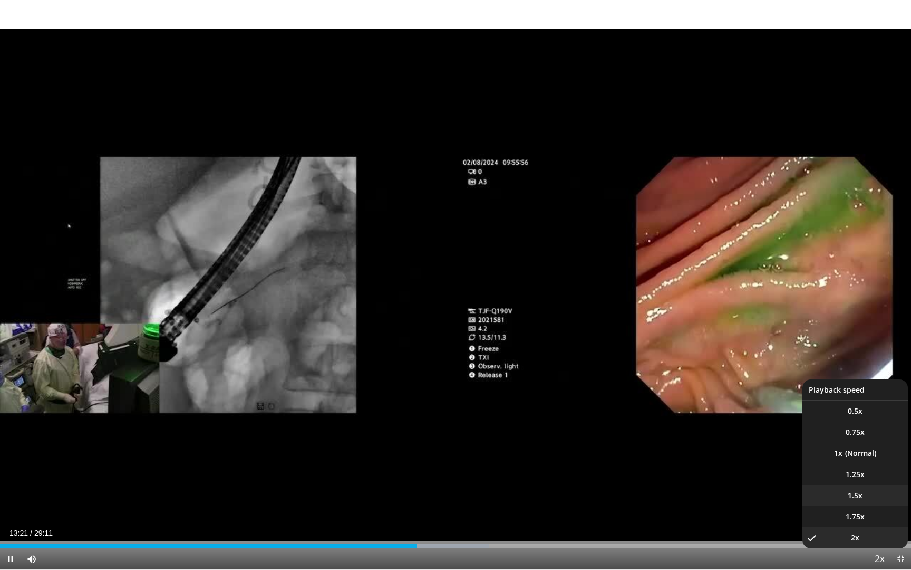
click at [842, 438] on li "1.5x" at bounding box center [855, 495] width 105 height 21
click at [842, 438] on li "1.75x" at bounding box center [855, 516] width 105 height 21
click at [842, 438] on li "1.5x" at bounding box center [855, 495] width 105 height 21
click at [842, 438] on li "1.25x" at bounding box center [855, 474] width 105 height 21
click at [842, 438] on li "1.5x" at bounding box center [855, 495] width 105 height 21
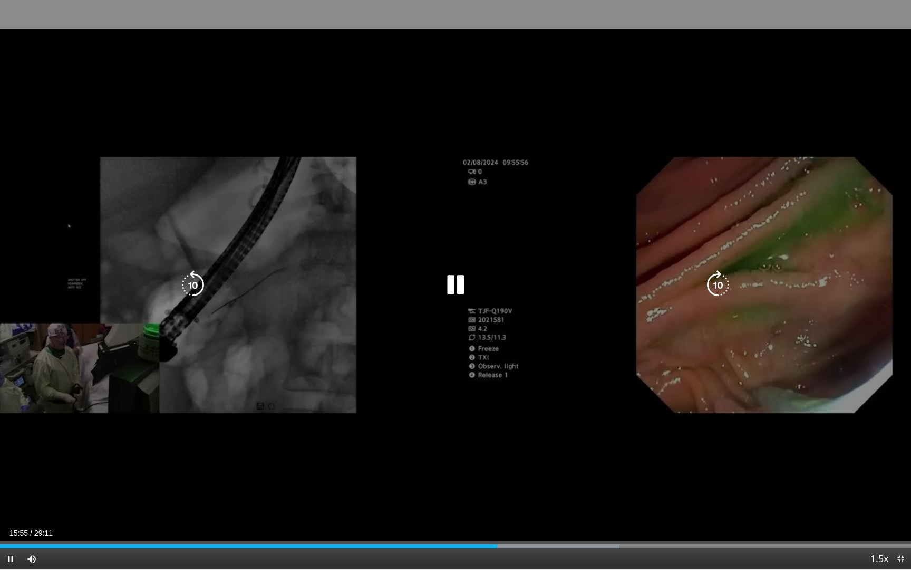
click at [465, 291] on icon "Video Player" at bounding box center [456, 285] width 30 height 30
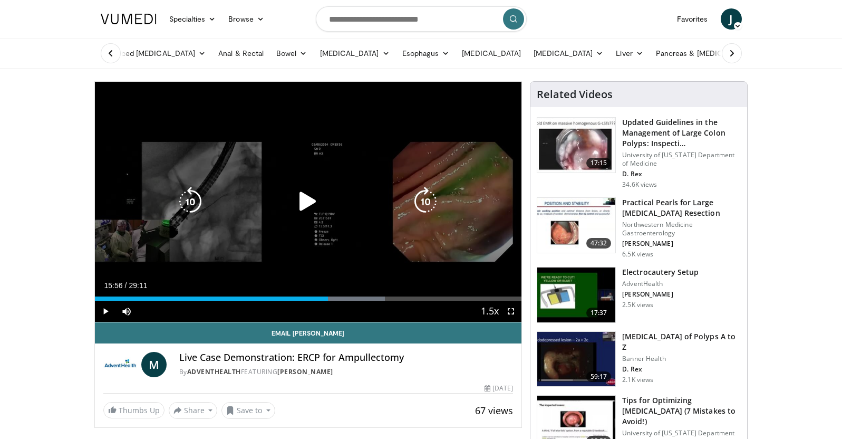
click at [306, 204] on icon "Video Player" at bounding box center [308, 202] width 30 height 30
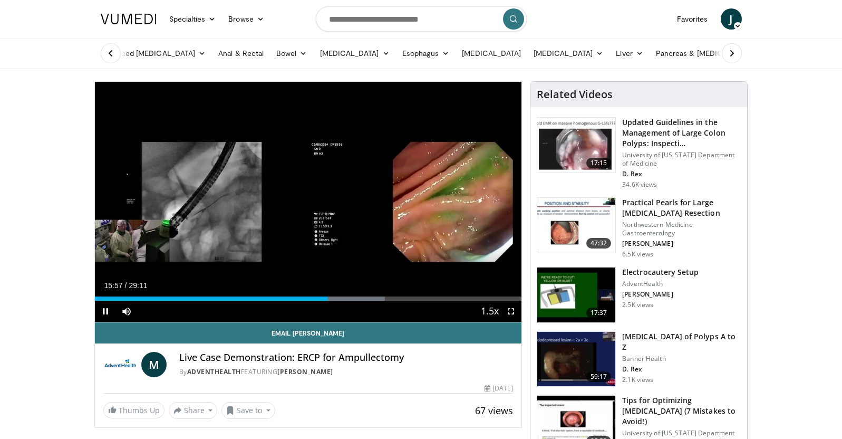
click at [510, 312] on span "Video Player" at bounding box center [510, 311] width 21 height 21
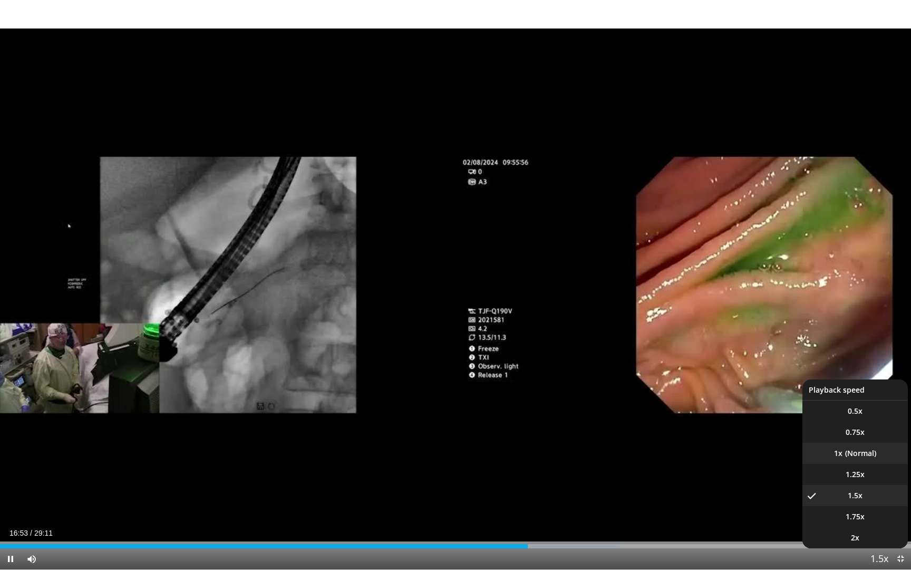
click at [842, 438] on li "1x" at bounding box center [855, 452] width 105 height 21
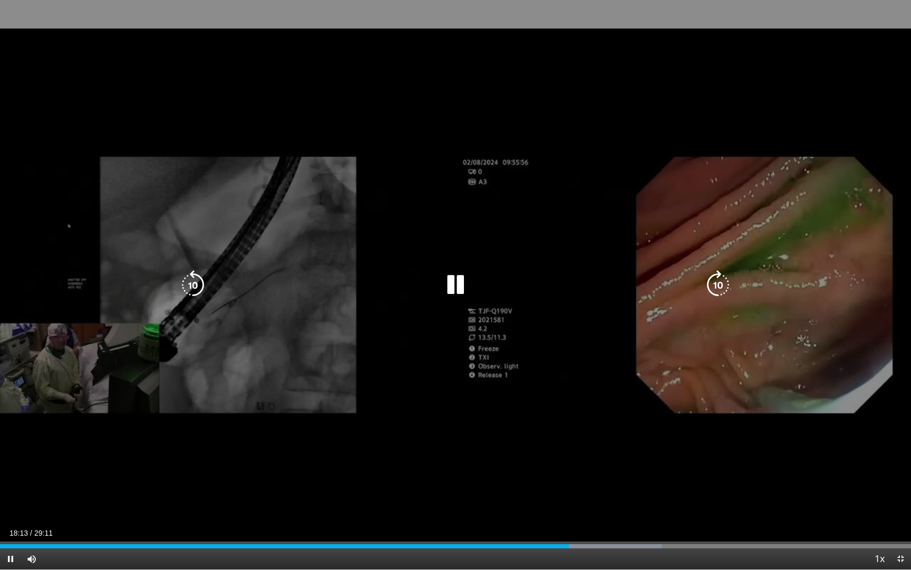
click at [449, 278] on icon "Video Player" at bounding box center [456, 285] width 30 height 30
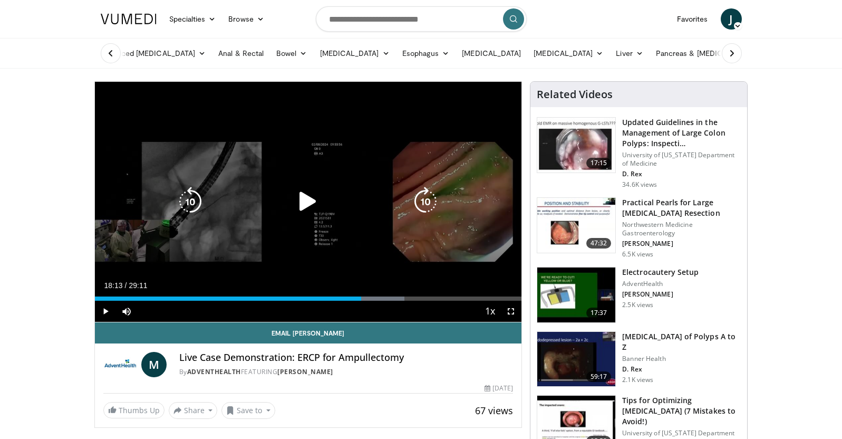
click at [306, 204] on icon "Video Player" at bounding box center [308, 202] width 30 height 30
click at [308, 204] on icon "Video Player" at bounding box center [308, 202] width 30 height 30
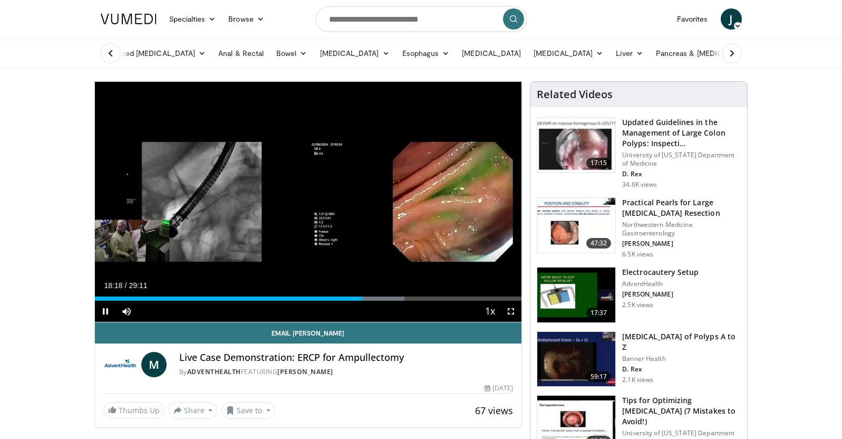
click at [510, 311] on span "Video Player" at bounding box center [510, 311] width 21 height 21
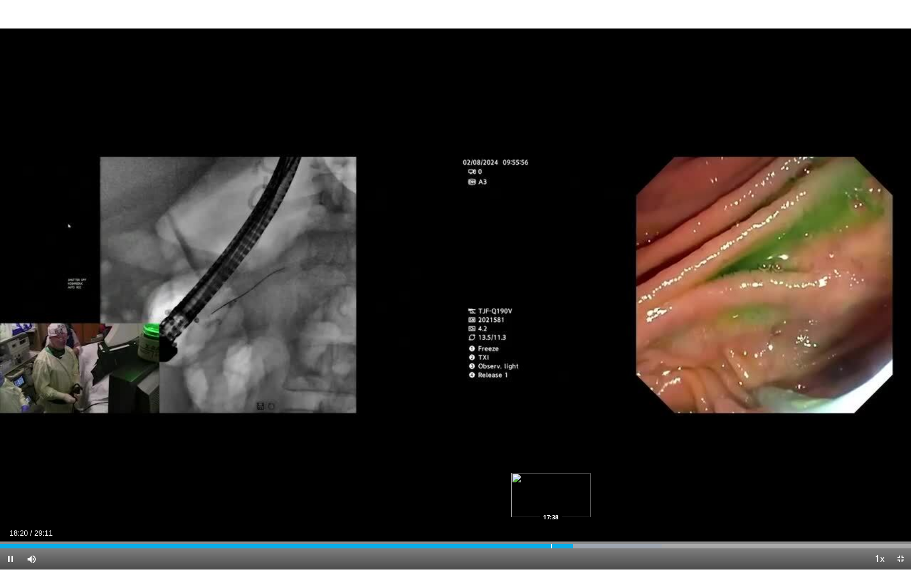
click at [552, 438] on div "Progress Bar" at bounding box center [551, 546] width 1 height 4
click at [559, 438] on div "Progress Bar" at bounding box center [559, 546] width 1 height 4
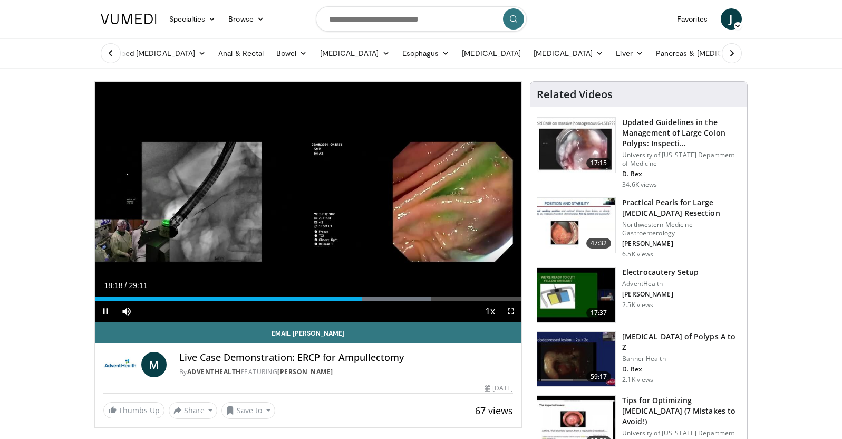
click at [512, 312] on span "Video Player" at bounding box center [510, 311] width 21 height 21
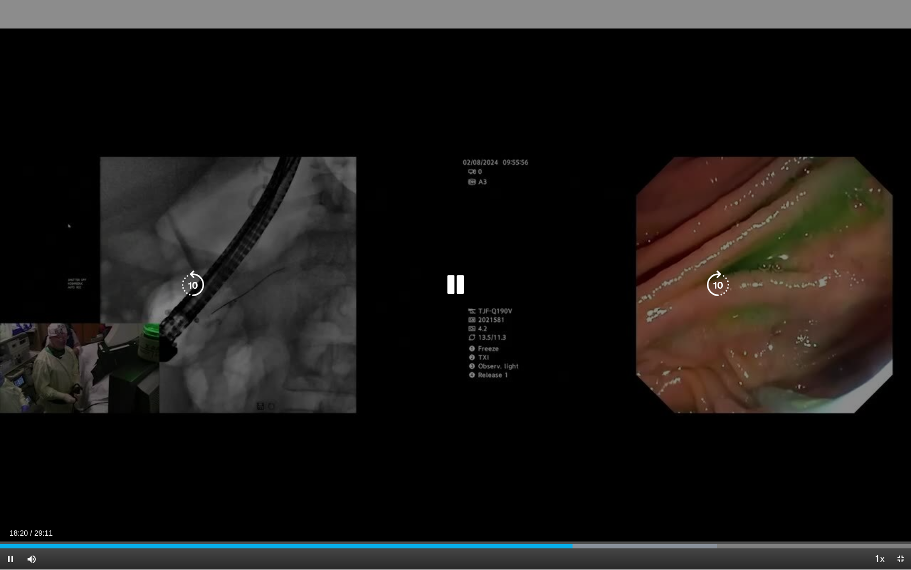
click at [210, 285] on div "Video Player" at bounding box center [455, 284] width 547 height 21
click at [189, 287] on icon "Video Player" at bounding box center [193, 285] width 30 height 30
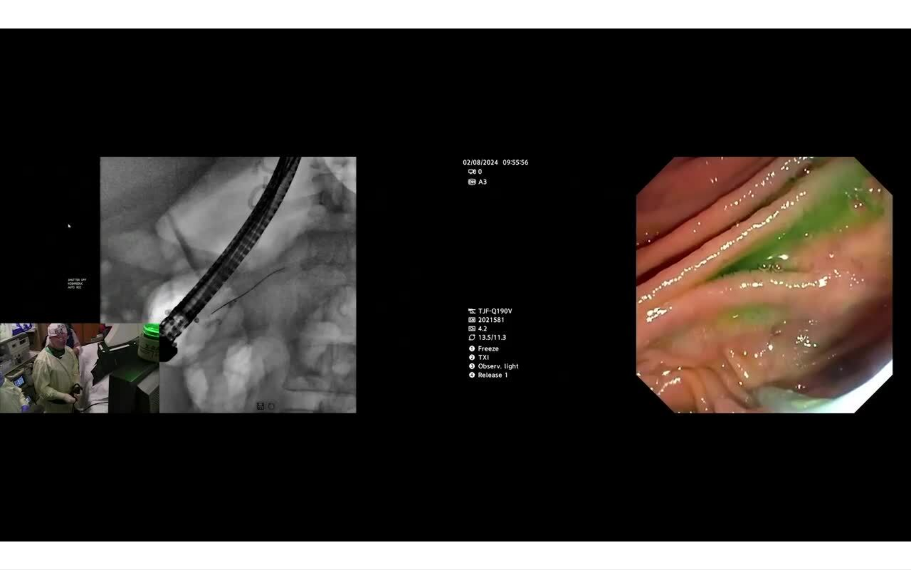
click at [842, 438] on div "10 seconds Tap to unmute" at bounding box center [455, 284] width 911 height 569
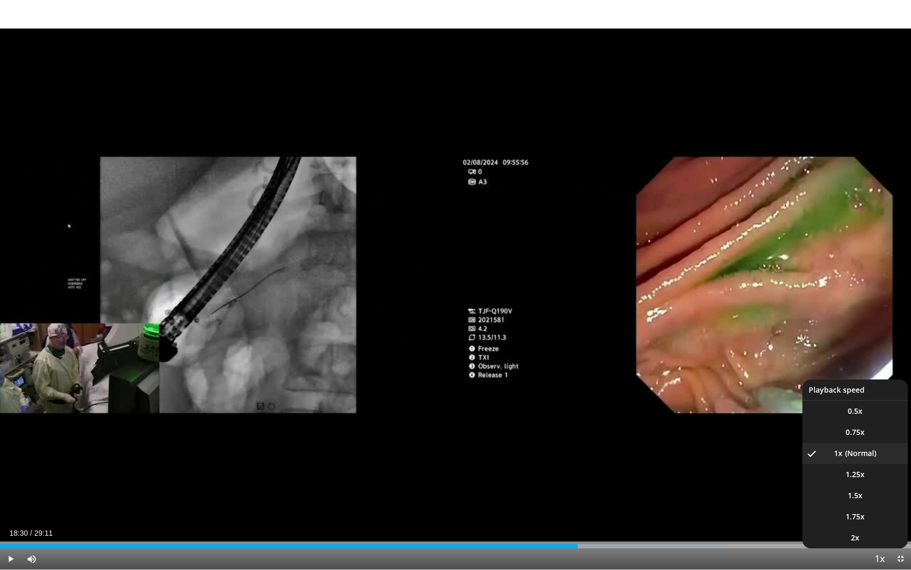
click at [842, 438] on span "Video Player" at bounding box center [879, 558] width 15 height 21
click at [842, 438] on li "2x" at bounding box center [855, 537] width 105 height 21
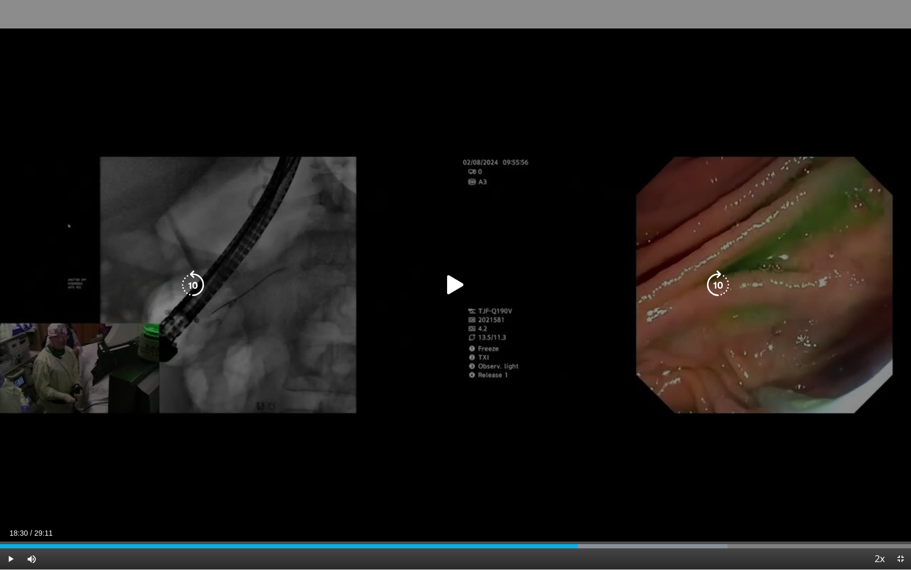
click at [465, 280] on icon "Video Player" at bounding box center [456, 285] width 30 height 30
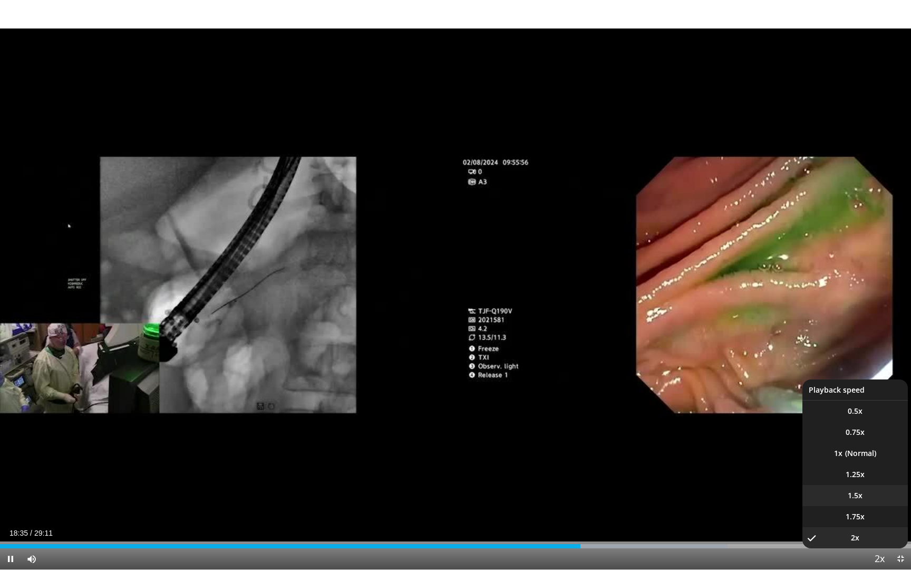
click at [842, 438] on li "1.5x" at bounding box center [855, 495] width 105 height 21
click at [842, 438] on li "2x" at bounding box center [855, 537] width 105 height 21
click at [842, 438] on li "1.75x" at bounding box center [855, 516] width 105 height 21
click at [842, 438] on li "1.5x" at bounding box center [855, 495] width 105 height 21
click at [842, 438] on span "1.75x" at bounding box center [855, 516] width 19 height 11
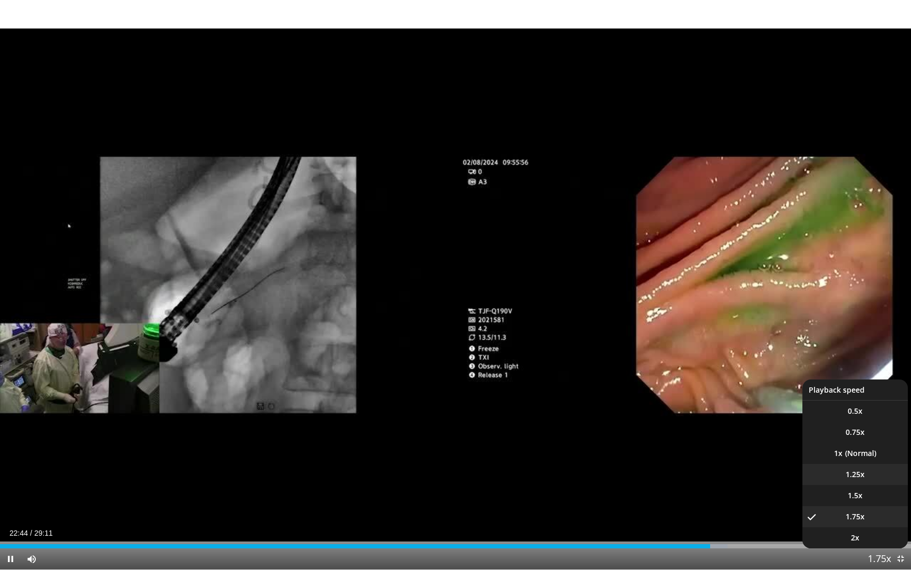
click at [842, 438] on span "1.25x" at bounding box center [855, 474] width 19 height 11
click at [842, 438] on li "1.75x" at bounding box center [855, 516] width 105 height 21
click at [842, 438] on li "2x" at bounding box center [855, 537] width 105 height 21
click at [842, 438] on li "1.75x" at bounding box center [855, 516] width 105 height 21
click at [842, 438] on li "2x" at bounding box center [855, 537] width 105 height 21
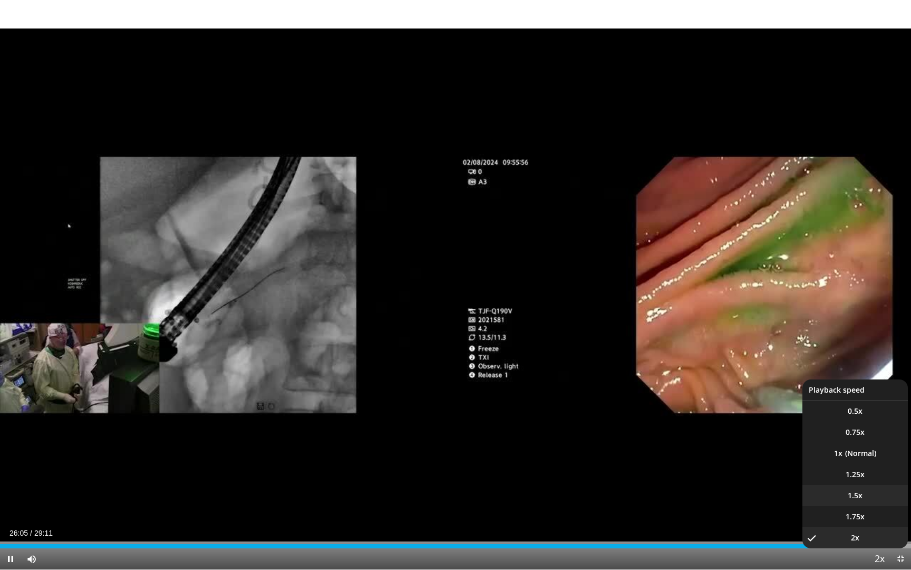
click at [842, 438] on li "1.5x" at bounding box center [855, 495] width 105 height 21
click at [842, 438] on span "1.25x" at bounding box center [855, 474] width 19 height 11
click at [842, 438] on li "1.5x" at bounding box center [855, 495] width 105 height 21
click at [842, 438] on li "1.75x" at bounding box center [855, 516] width 105 height 21
click at [842, 438] on span "1.25x" at bounding box center [855, 474] width 19 height 11
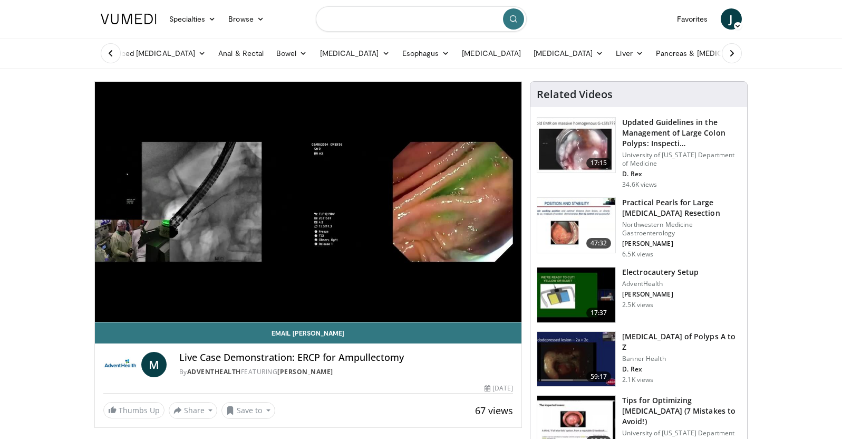
click at [437, 19] on input "Search topics, interventions" at bounding box center [421, 18] width 211 height 25
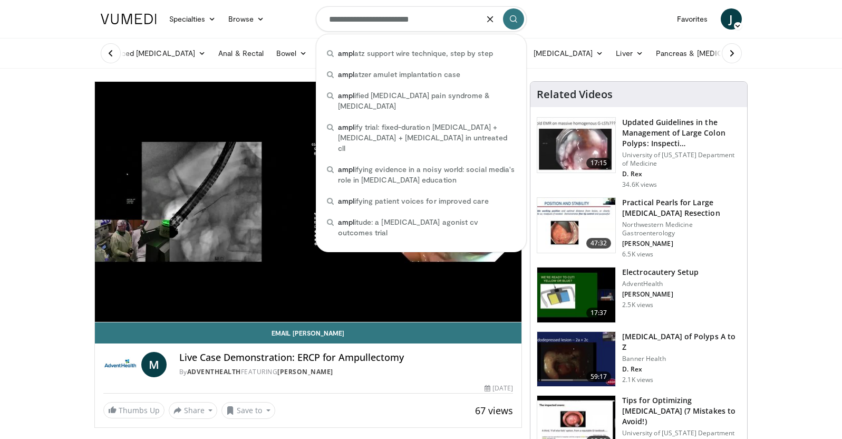
type input "**********"
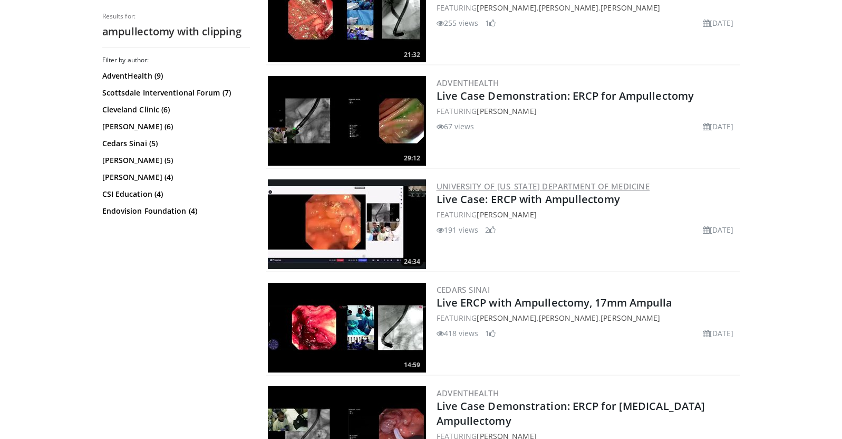
scroll to position [483, 0]
